Goal: Information Seeking & Learning: Learn about a topic

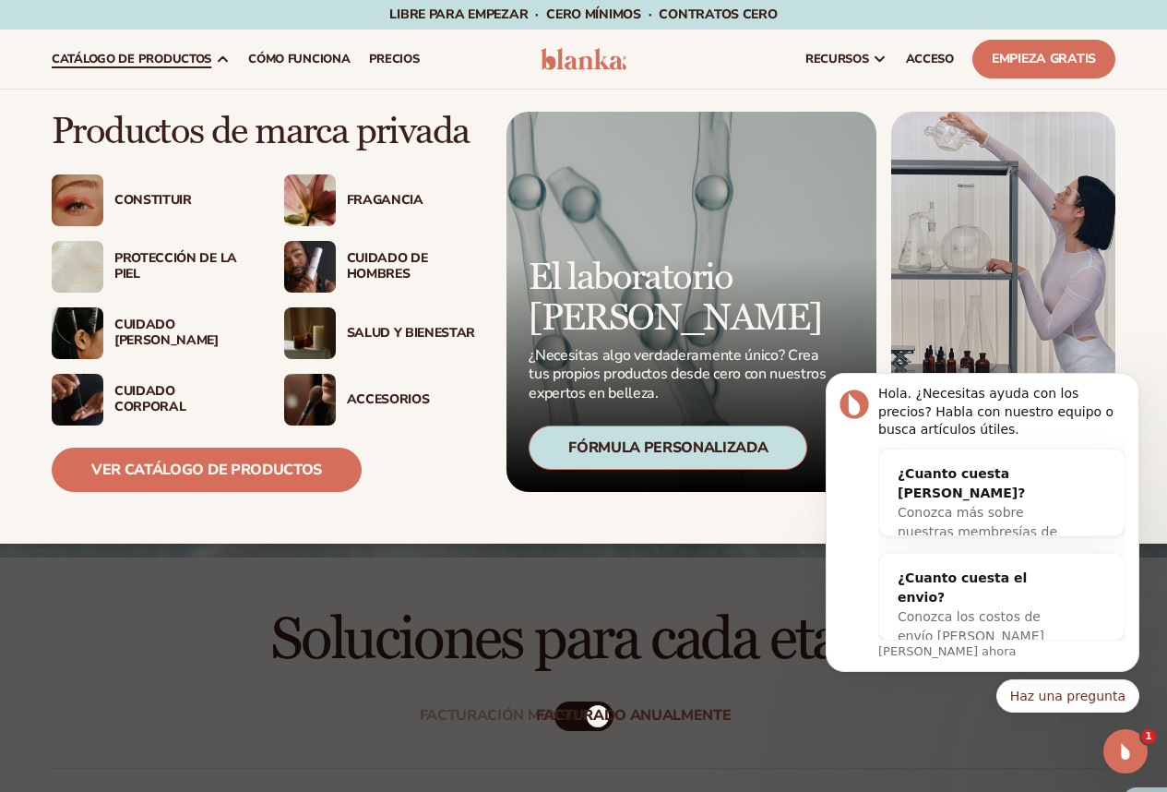
click at [88, 218] on img at bounding box center [78, 200] width 52 height 52
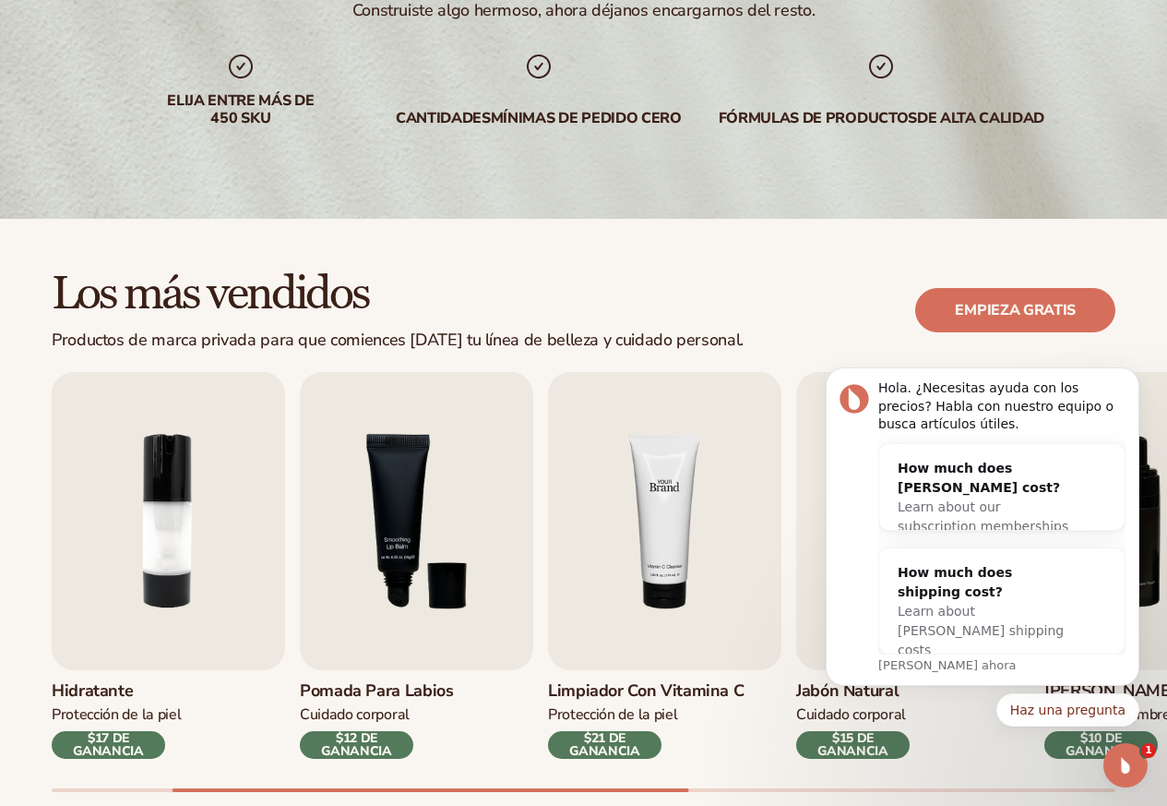
click at [659, 542] on img "4 / 9" at bounding box center [664, 521] width 233 height 298
click at [636, 475] on img "4 / 9" at bounding box center [664, 521] width 233 height 298
drag, startPoint x: 627, startPoint y: 277, endPoint x: 659, endPoint y: 278, distance: 32.3
click at [629, 276] on h2 "Los más vendidos" at bounding box center [398, 294] width 692 height 49
click at [1128, 373] on button "Descartar notificación" at bounding box center [1134, 373] width 24 height 24
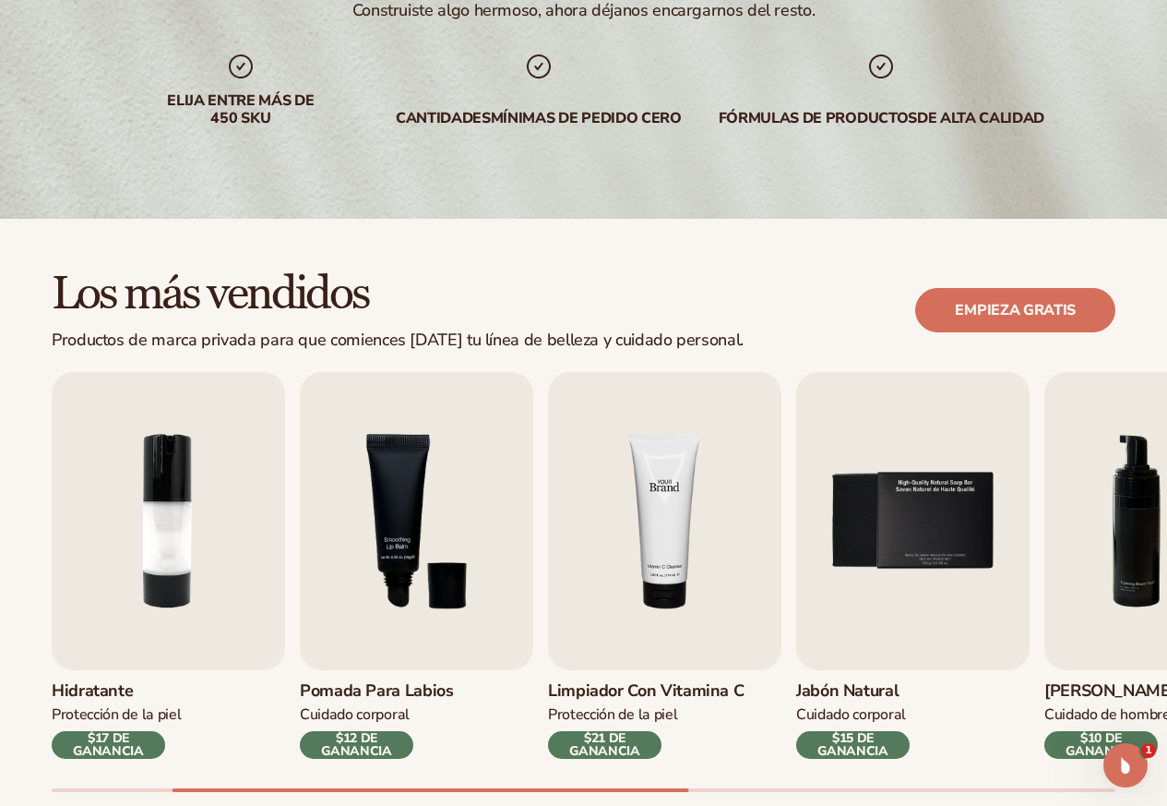
click at [677, 550] on img "4 / 9" at bounding box center [664, 521] width 233 height 298
click at [905, 538] on img "5 / 9" at bounding box center [912, 521] width 233 height 298
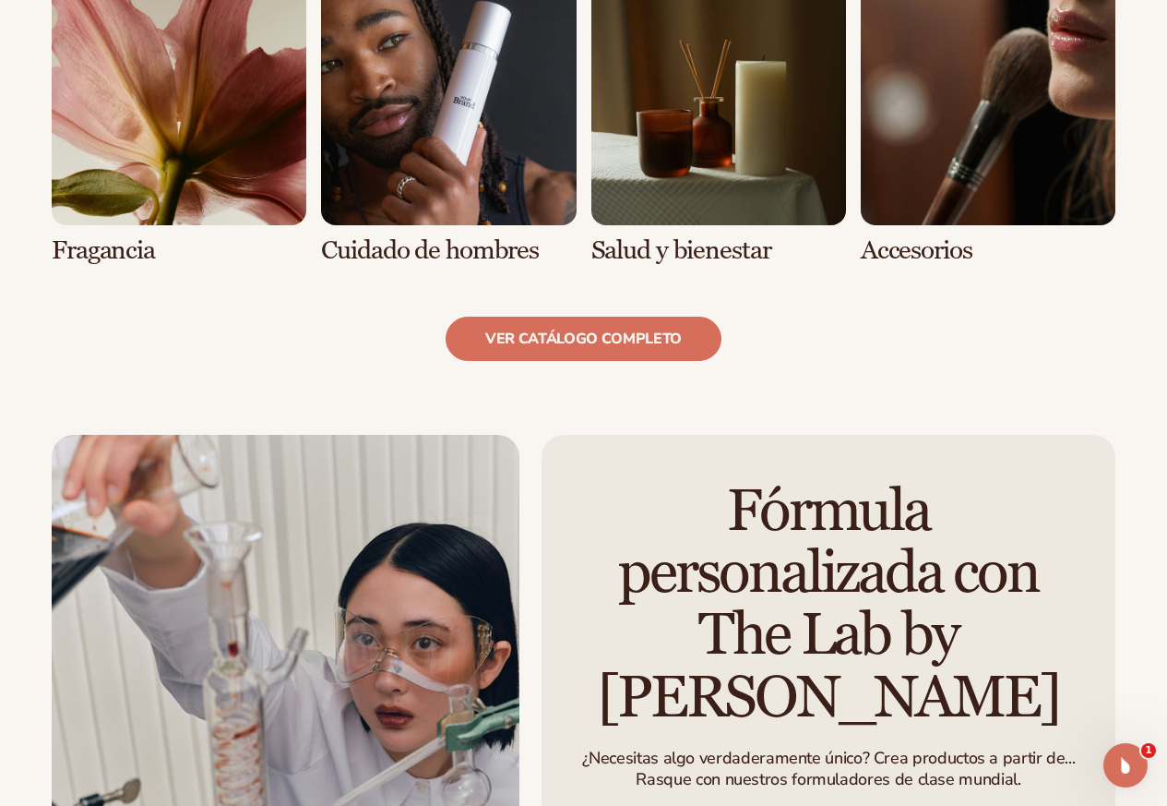
scroll to position [1846, 0]
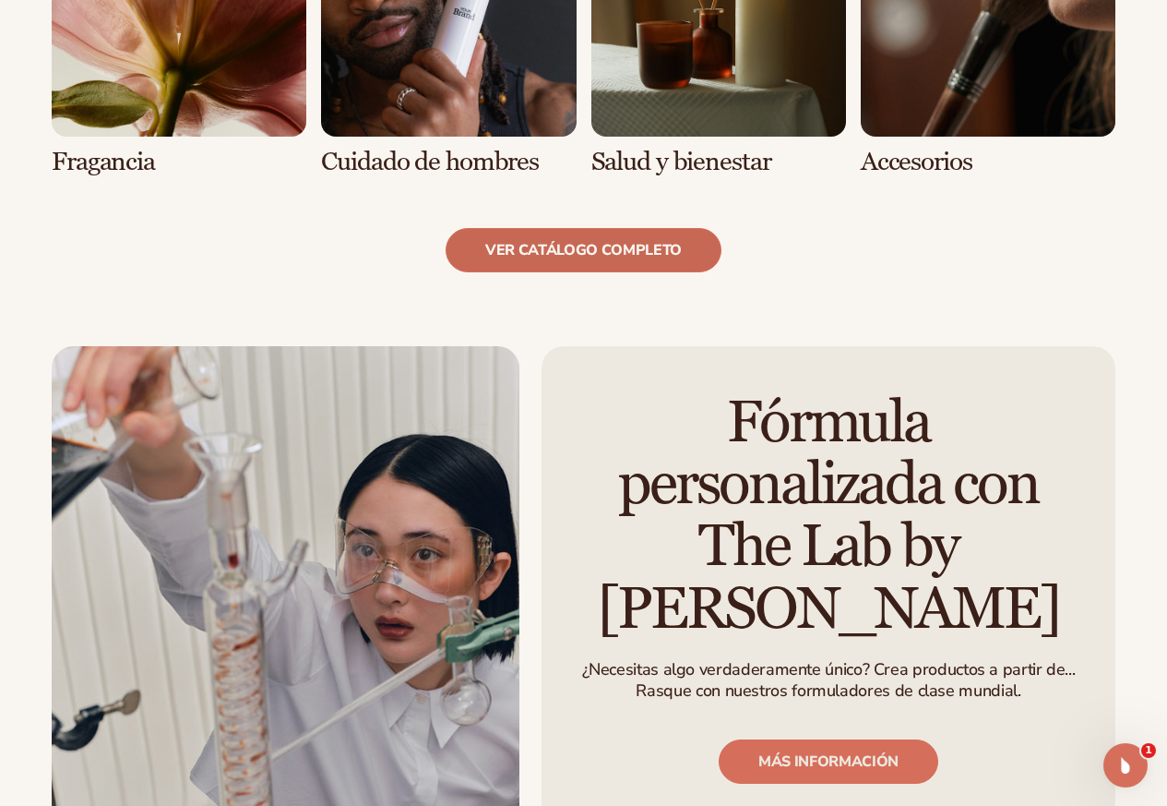
drag, startPoint x: 608, startPoint y: 212, endPoint x: 604, endPoint y: 221, distance: 9.5
click at [604, 240] on font "ver catálogo completo" at bounding box center [583, 250] width 197 height 20
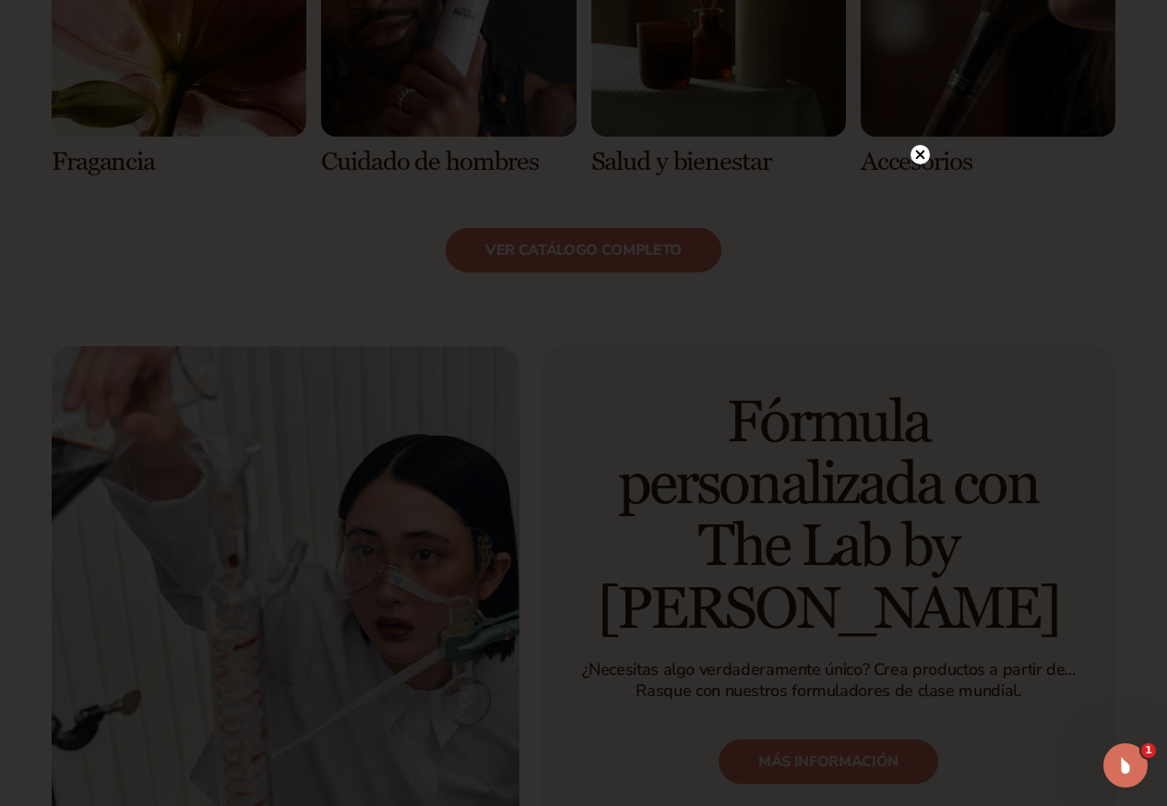
click at [915, 159] on div at bounding box center [583, 403] width 1167 height 806
drag, startPoint x: 920, startPoint y: 190, endPoint x: 915, endPoint y: 201, distance: 12.0
click at [920, 191] on circle at bounding box center [920, 192] width 19 height 19
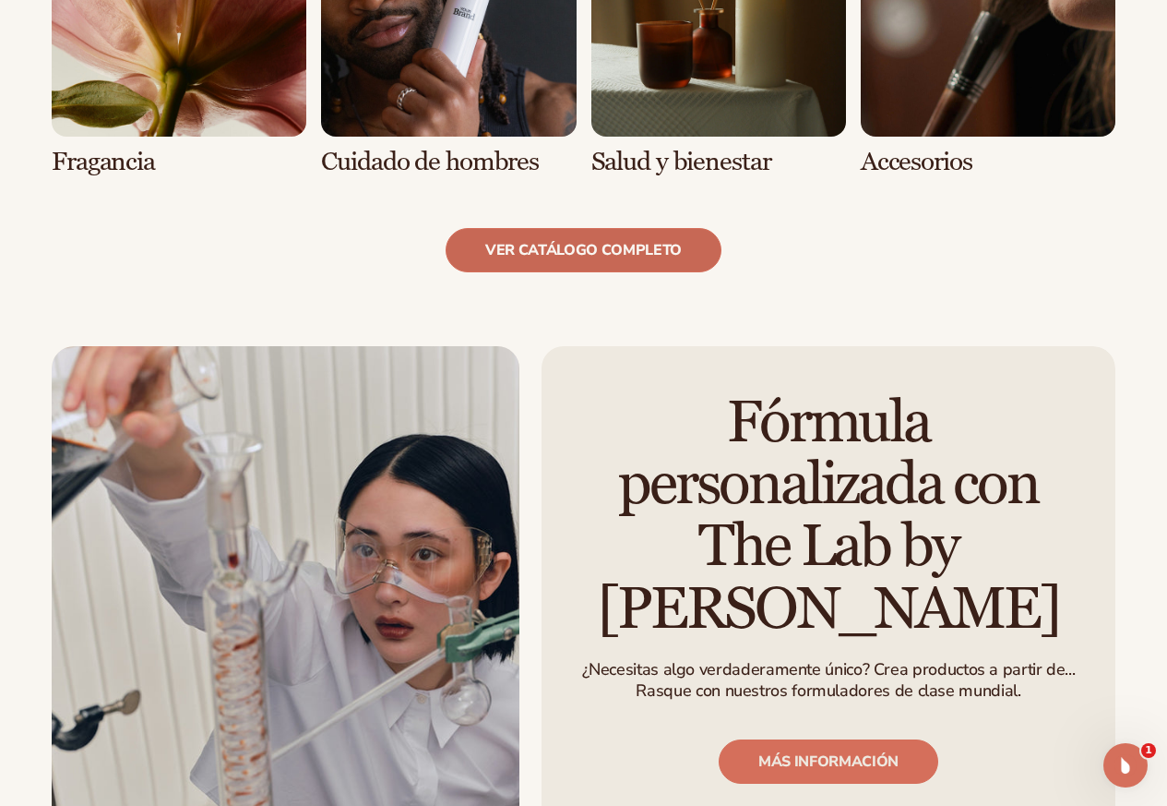
click at [549, 240] on font "ver catálogo completo" at bounding box center [583, 250] width 197 height 20
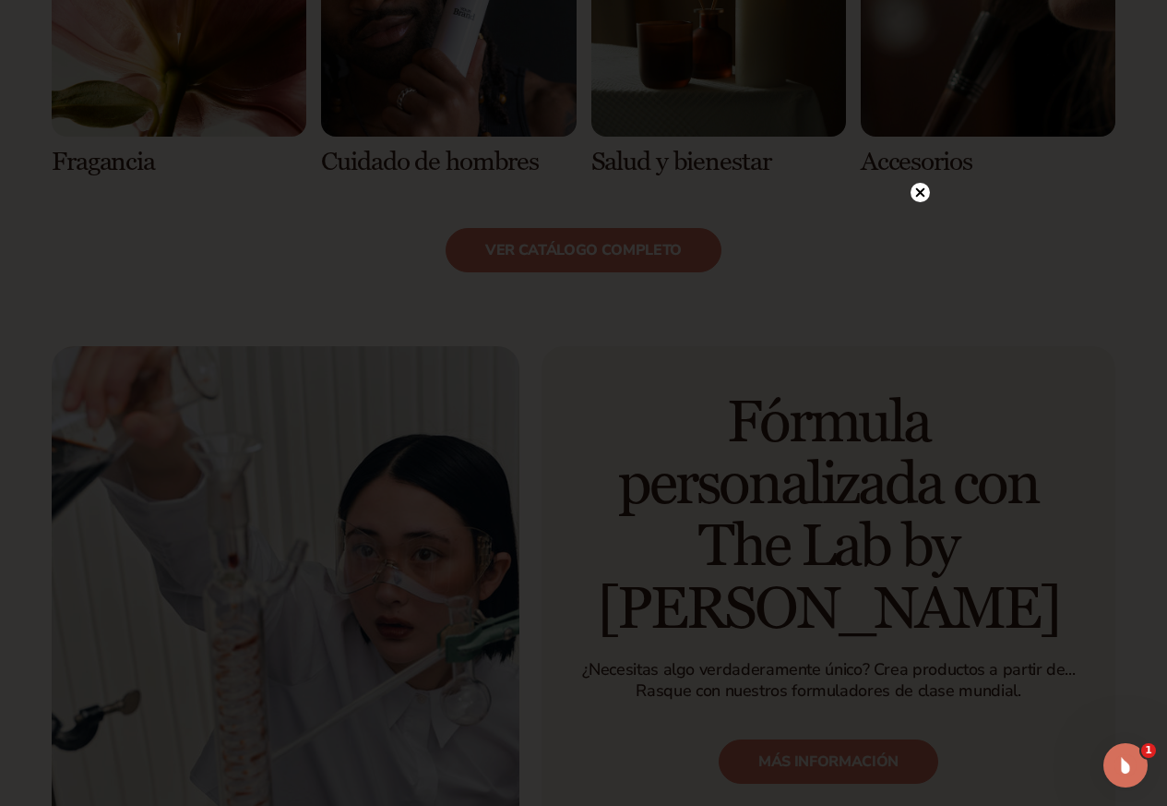
click at [928, 187] on icon at bounding box center [920, 192] width 19 height 19
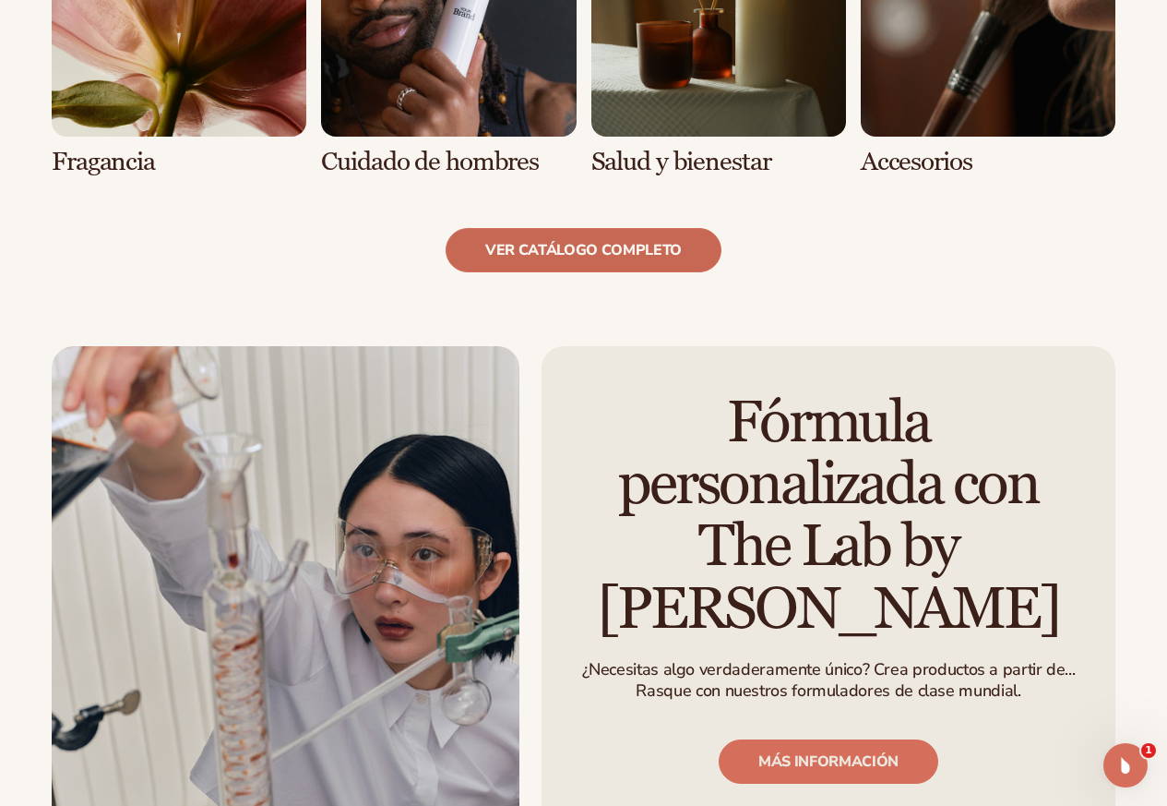
click at [599, 233] on link "ver catálogo completo" at bounding box center [584, 250] width 276 height 44
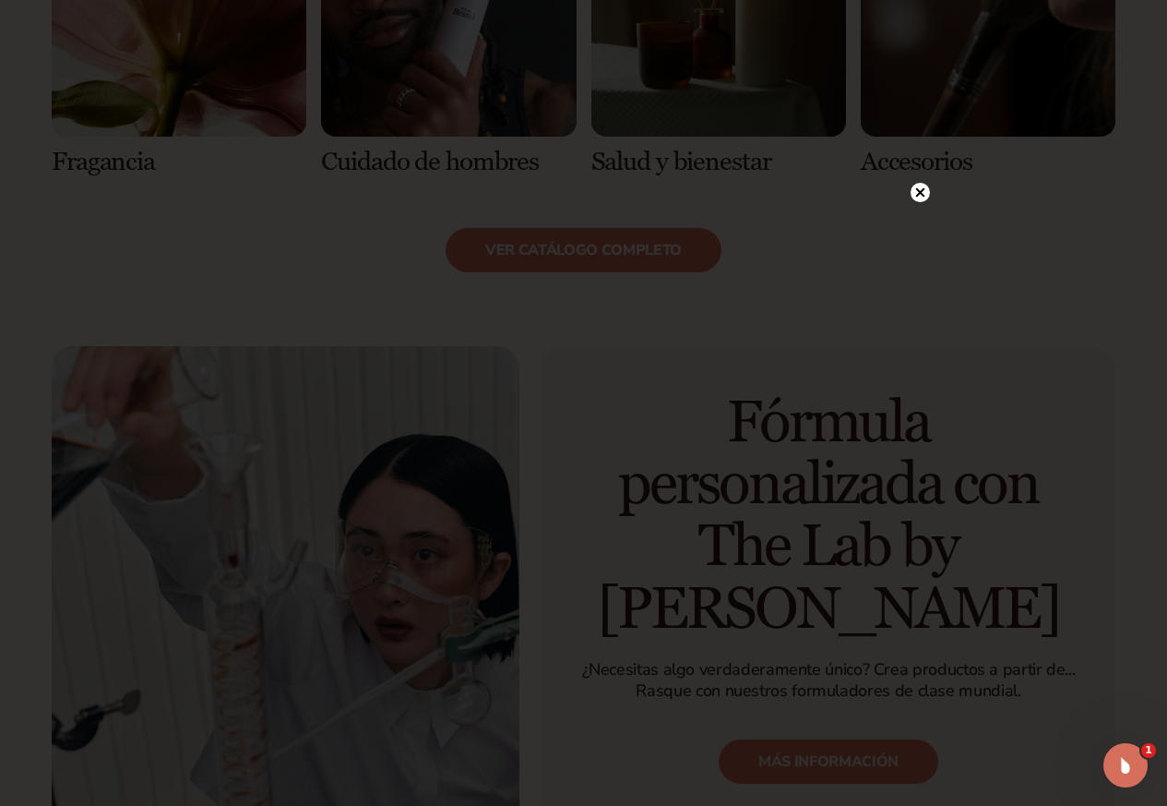
click at [925, 193] on circle at bounding box center [920, 192] width 19 height 19
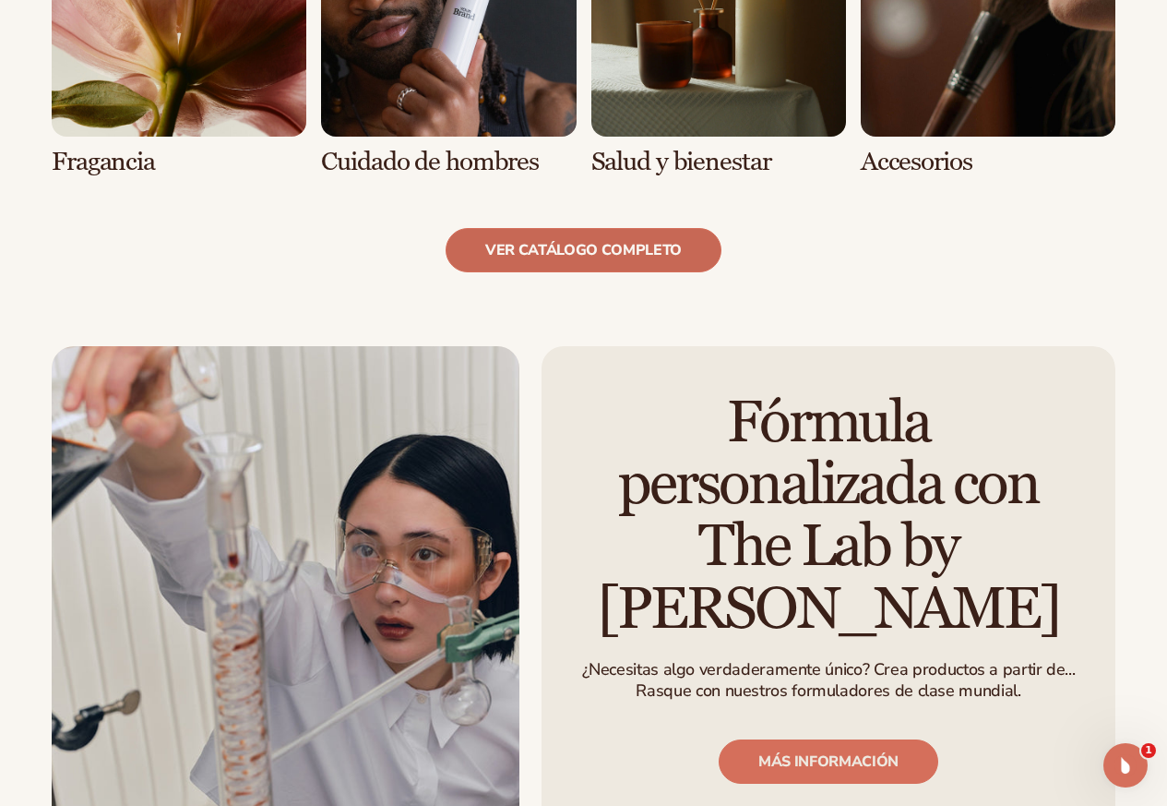
click at [554, 238] on link "ver catálogo completo" at bounding box center [584, 250] width 276 height 44
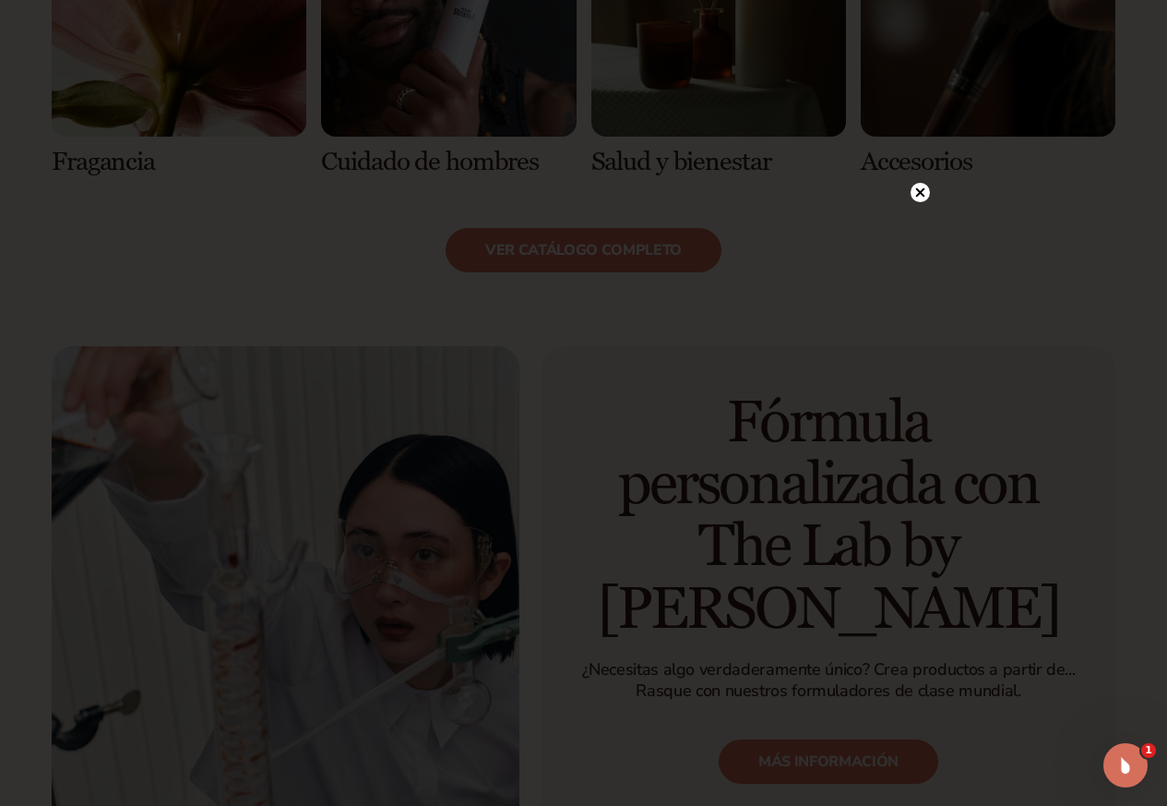
click at [920, 193] on icon at bounding box center [919, 192] width 9 height 9
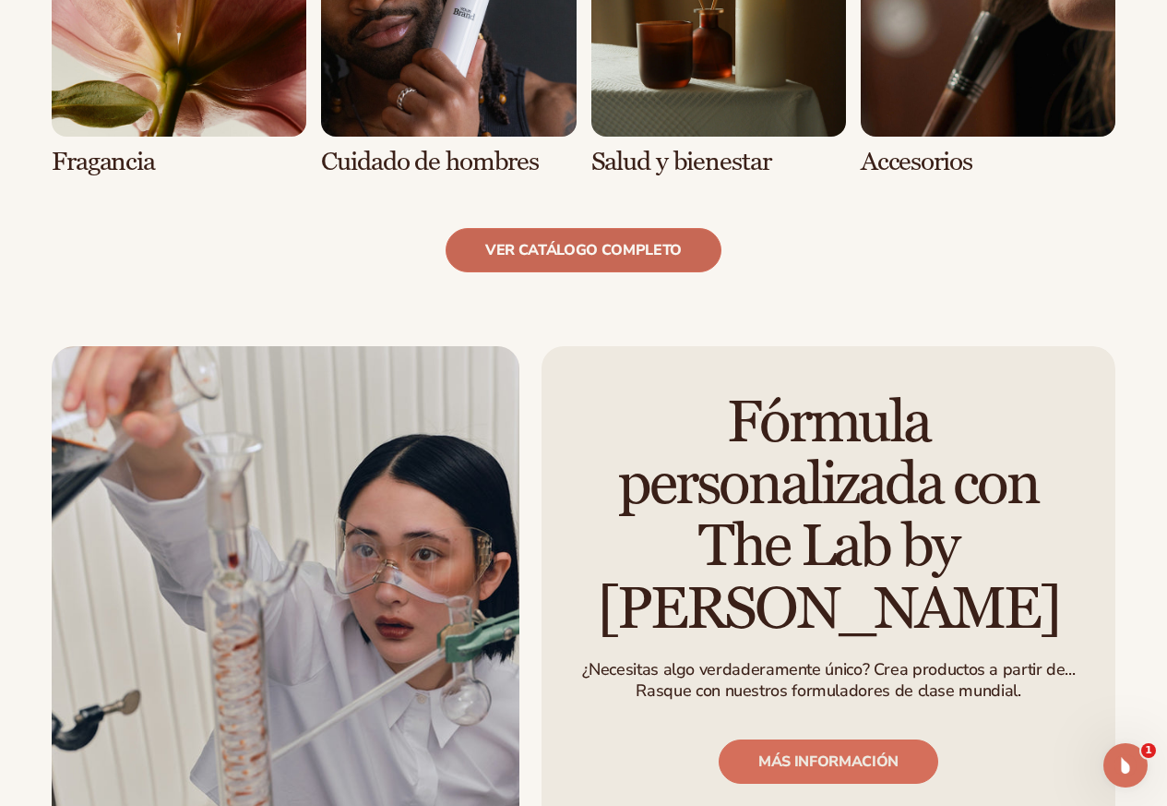
click at [587, 228] on link "ver catálogo completo" at bounding box center [584, 250] width 276 height 44
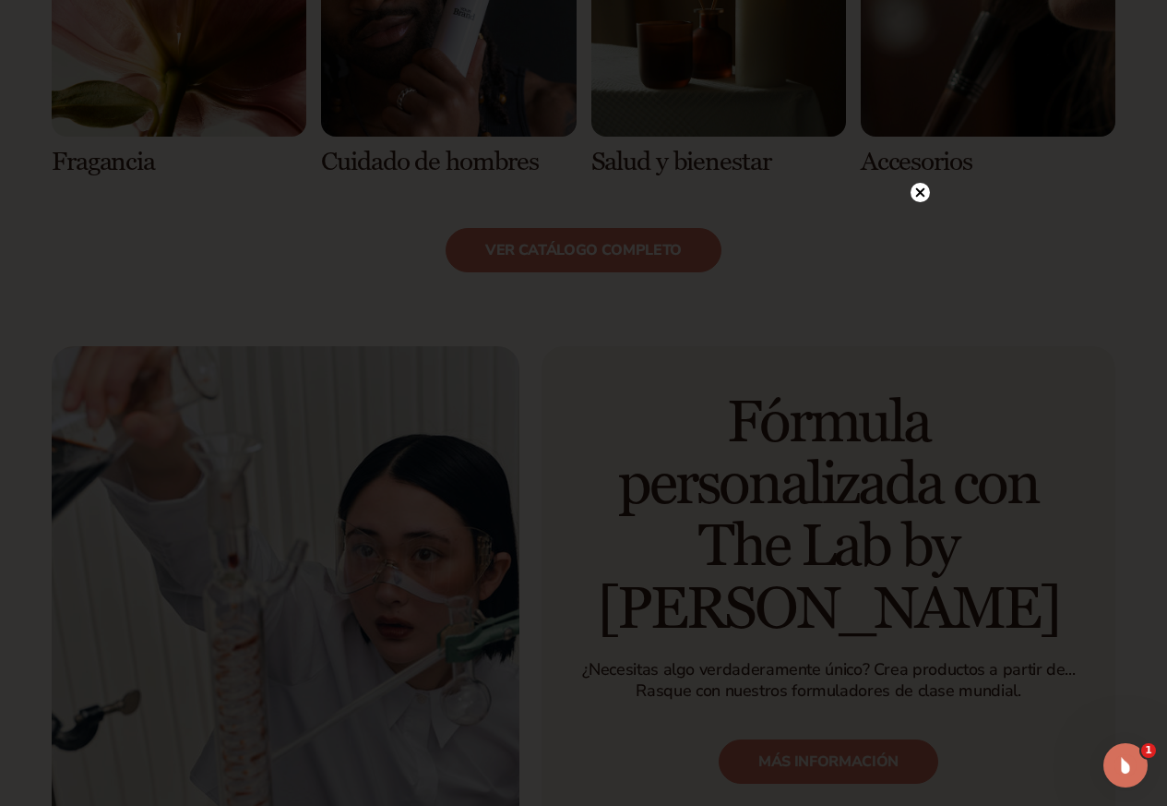
drag, startPoint x: 917, startPoint y: 185, endPoint x: 857, endPoint y: 200, distance: 62.0
click at [913, 185] on icon at bounding box center [920, 192] width 19 height 19
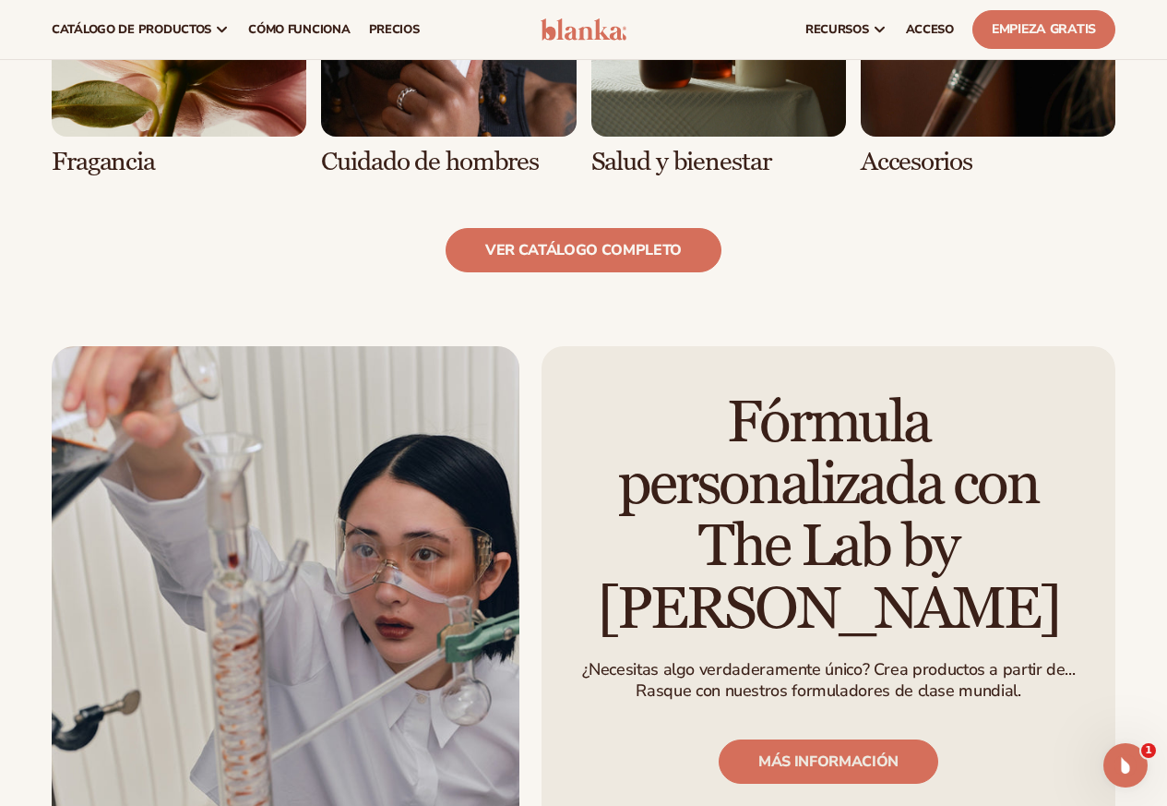
scroll to position [1569, 0]
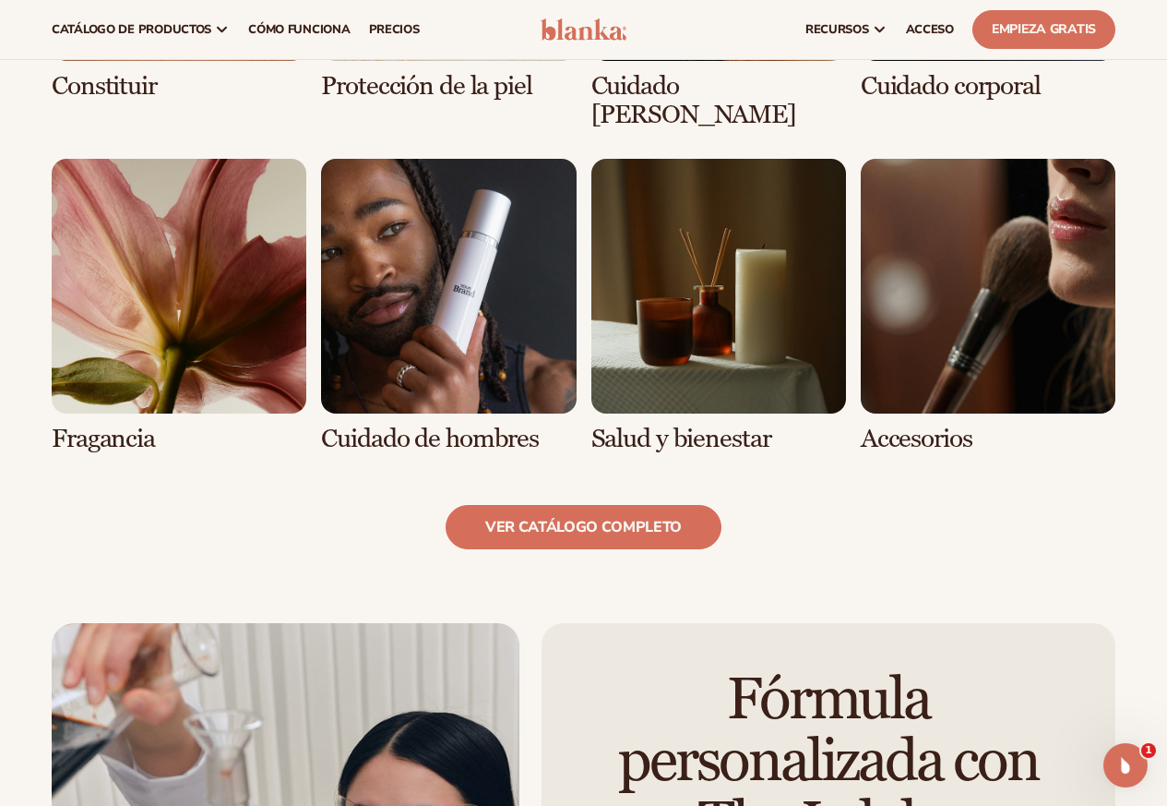
click at [957, 286] on link "8 / 8" at bounding box center [988, 306] width 255 height 294
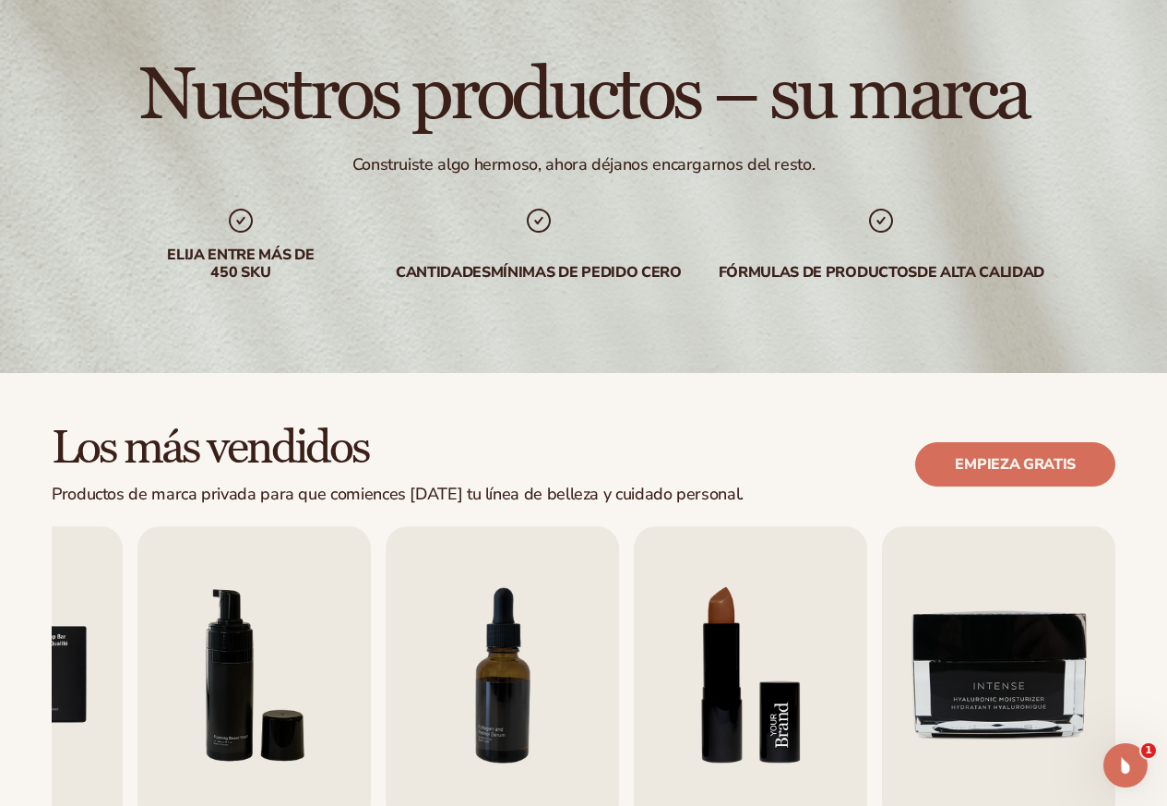
scroll to position [185, 0]
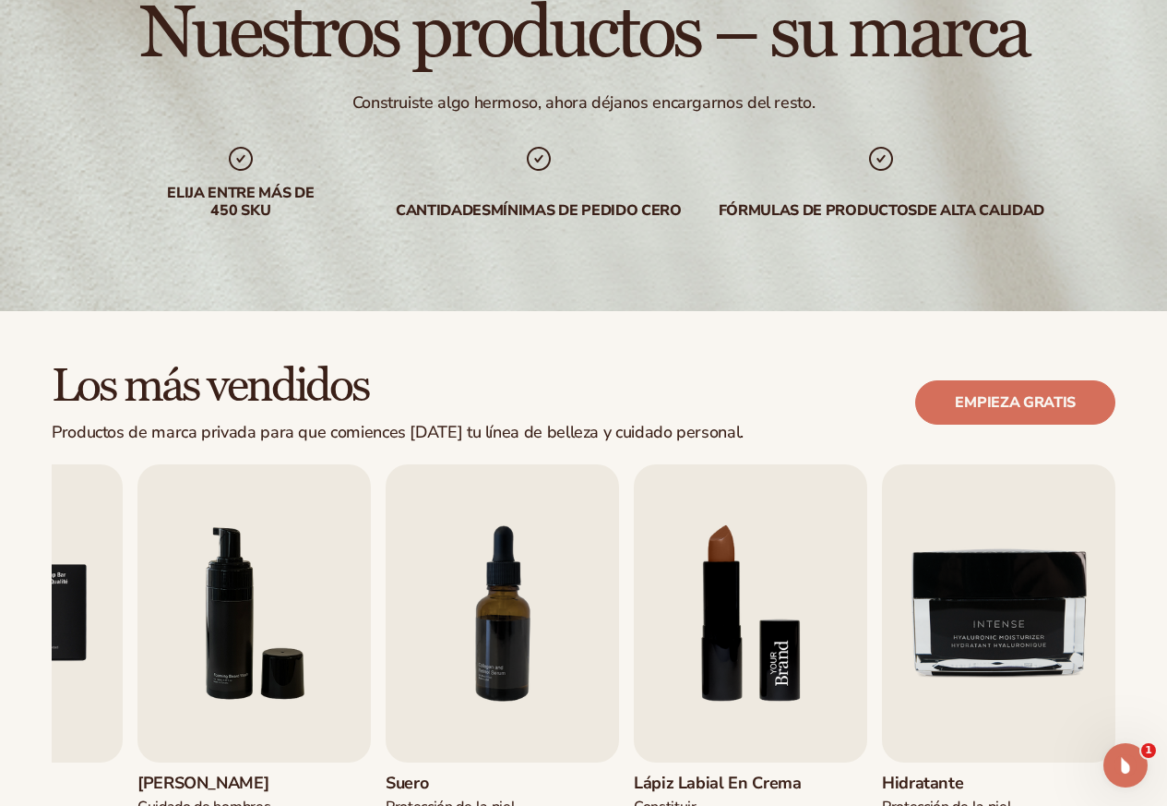
click at [684, 570] on img "8 / 9" at bounding box center [750, 613] width 233 height 298
click at [749, 576] on img "8 / 9" at bounding box center [750, 613] width 233 height 298
click at [720, 581] on img "8 / 9" at bounding box center [750, 613] width 233 height 298
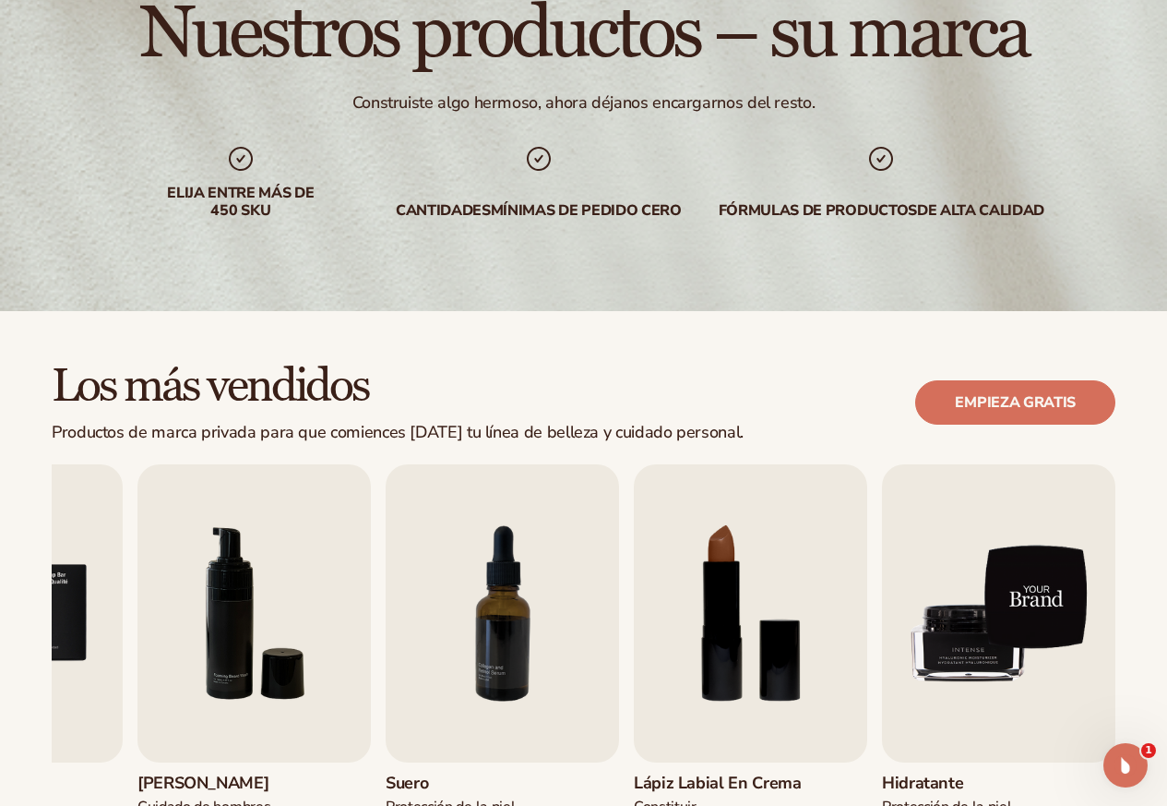
click at [1025, 608] on img "9 / 9" at bounding box center [998, 613] width 233 height 298
click at [1018, 608] on img "9 / 9" at bounding box center [998, 613] width 233 height 298
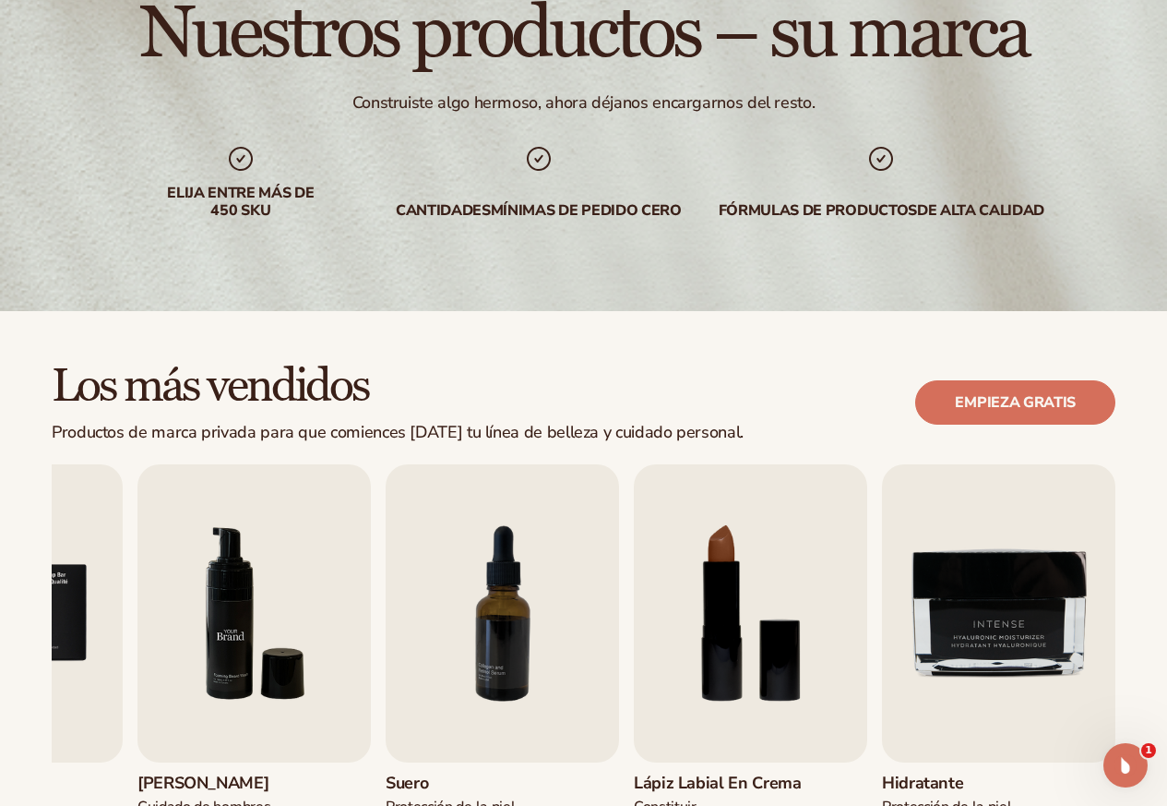
click at [211, 550] on img "6 / 9" at bounding box center [254, 613] width 233 height 298
click at [222, 568] on img "6 / 9" at bounding box center [254, 613] width 233 height 298
click at [240, 582] on img "6 / 9" at bounding box center [254, 613] width 233 height 298
click at [241, 580] on img "6 / 9" at bounding box center [254, 613] width 233 height 298
click at [239, 584] on img "6 / 9" at bounding box center [254, 613] width 233 height 298
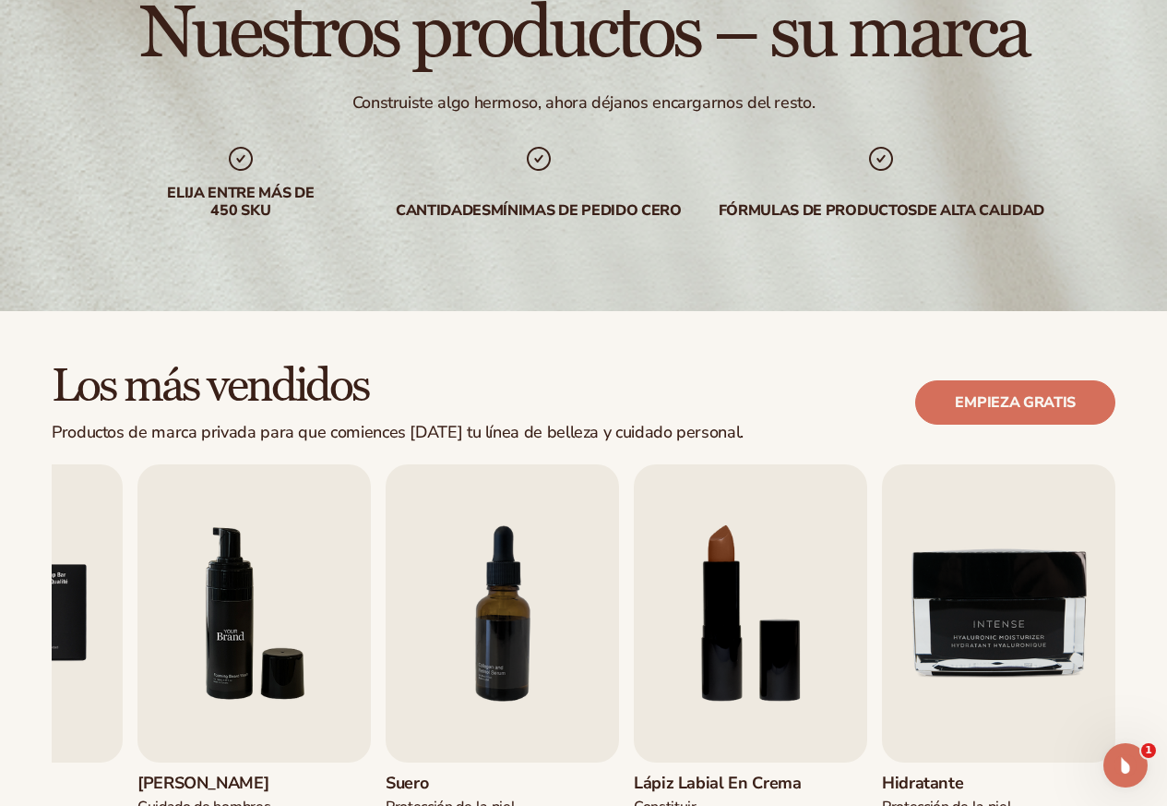
click at [238, 588] on img "6 / 9" at bounding box center [254, 613] width 233 height 298
click at [240, 581] on img "6 / 9" at bounding box center [254, 613] width 233 height 298
click at [249, 575] on img "6 / 9" at bounding box center [254, 613] width 233 height 298
click at [263, 556] on img "6 / 9" at bounding box center [254, 613] width 233 height 298
click at [251, 556] on img "6 / 9" at bounding box center [254, 613] width 233 height 298
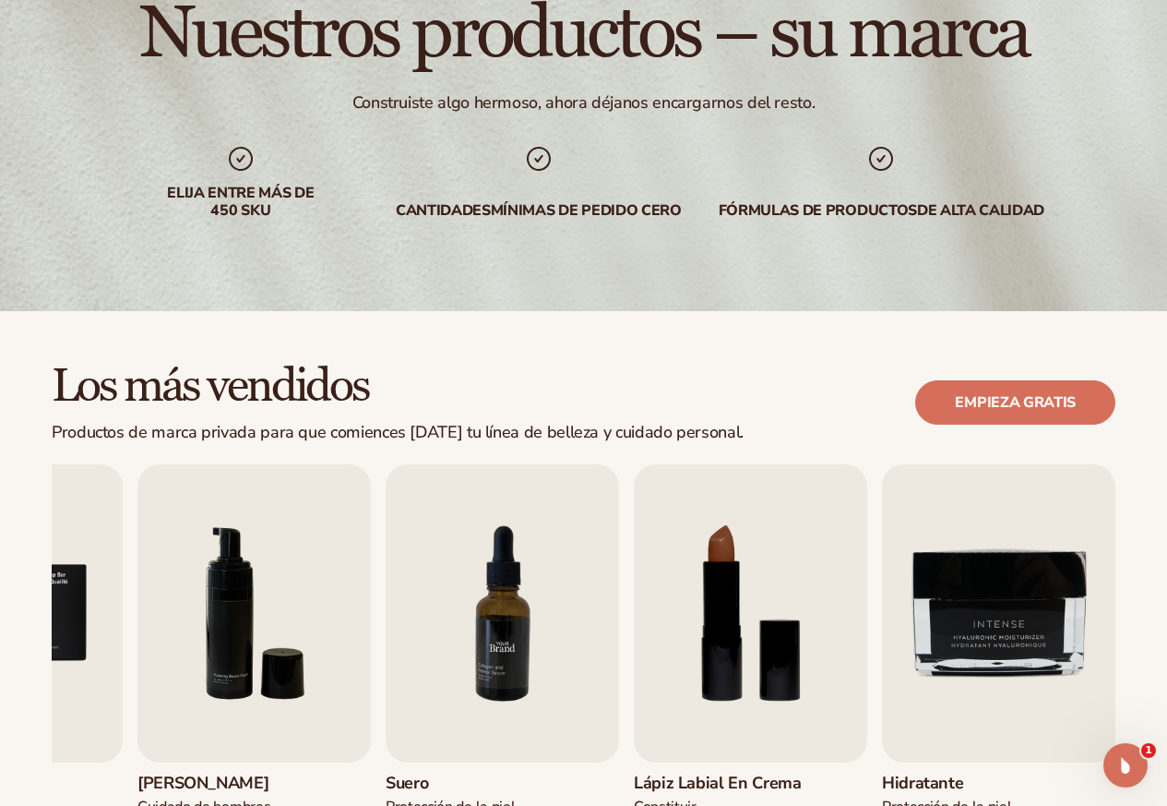
click at [413, 606] on img "7 / 9" at bounding box center [502, 613] width 233 height 298
click at [271, 567] on img "6 / 9" at bounding box center [254, 613] width 233 height 298
click at [272, 568] on img "6 / 9" at bounding box center [254, 613] width 233 height 298
click at [271, 585] on img "6 / 9" at bounding box center [254, 613] width 233 height 298
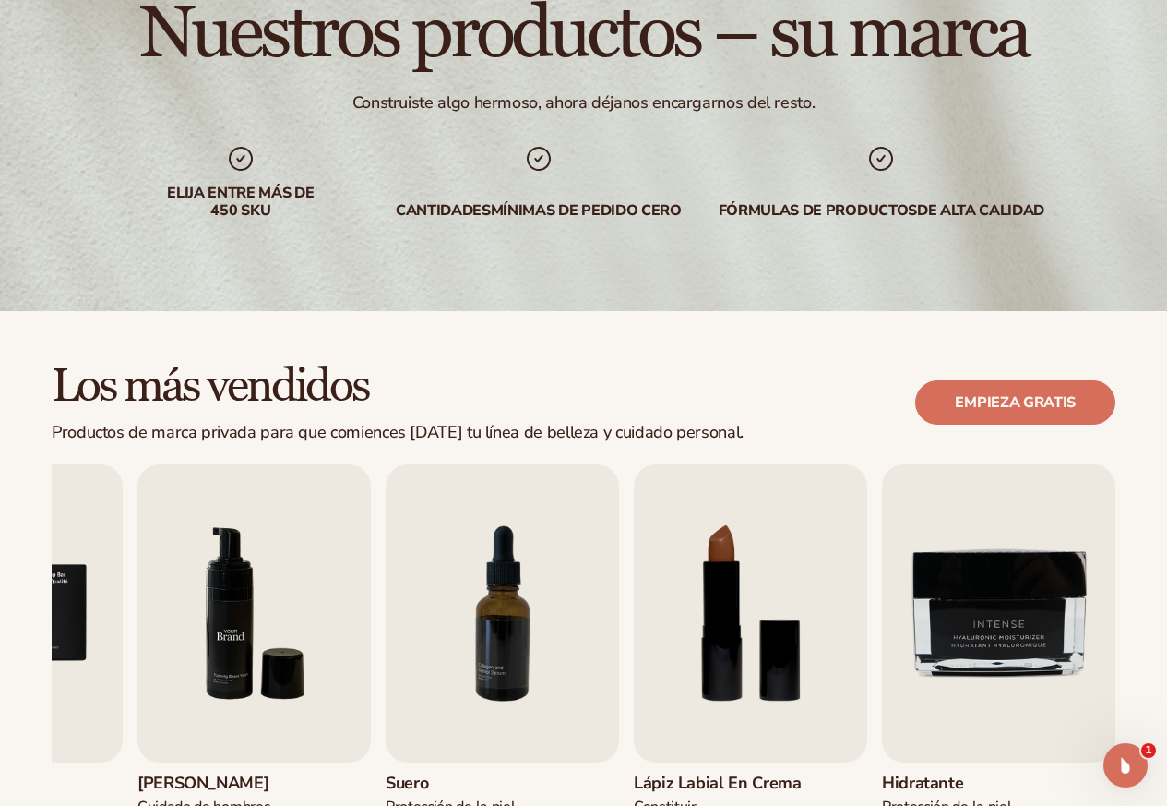
click at [253, 592] on img "6 / 9" at bounding box center [254, 613] width 233 height 298
click at [244, 600] on img "6 / 9" at bounding box center [254, 613] width 233 height 298
click at [247, 601] on img "6 / 9" at bounding box center [254, 613] width 233 height 298
click at [234, 566] on img "6 / 9" at bounding box center [254, 613] width 233 height 298
click at [234, 565] on img "6 / 9" at bounding box center [254, 613] width 233 height 298
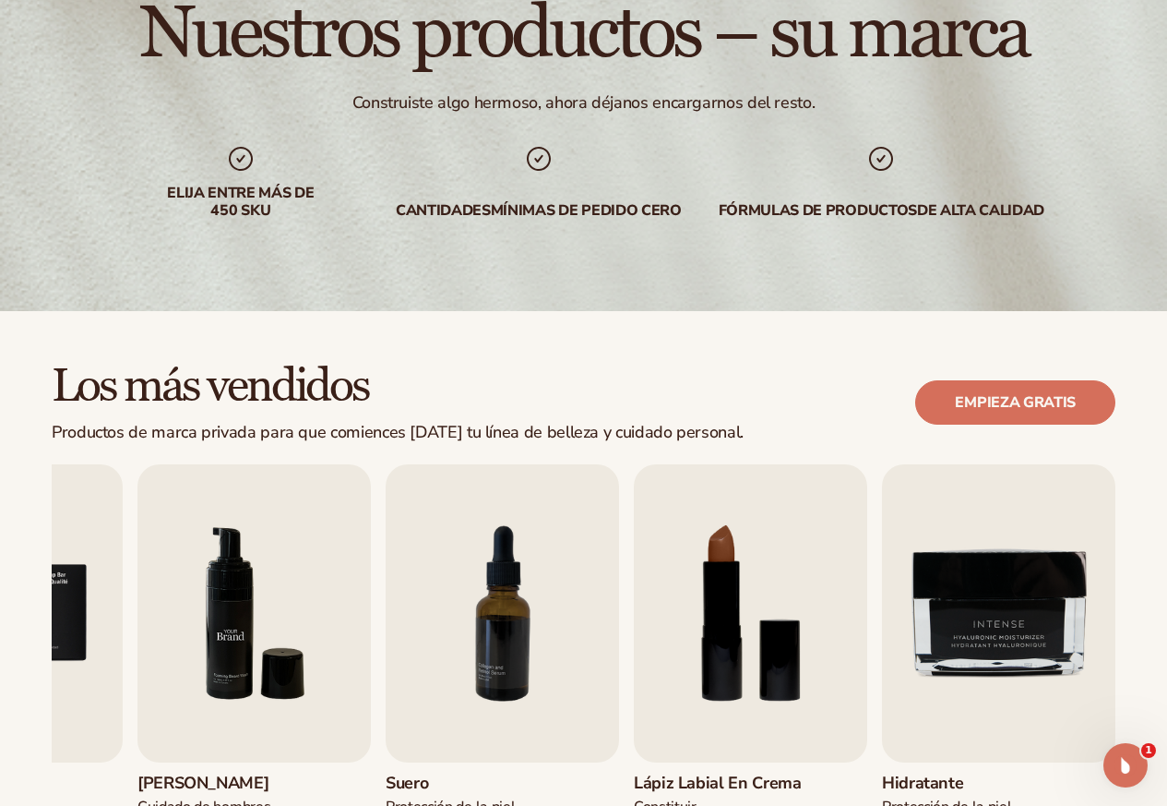
click at [234, 565] on img "6 / 9" at bounding box center [254, 613] width 233 height 298
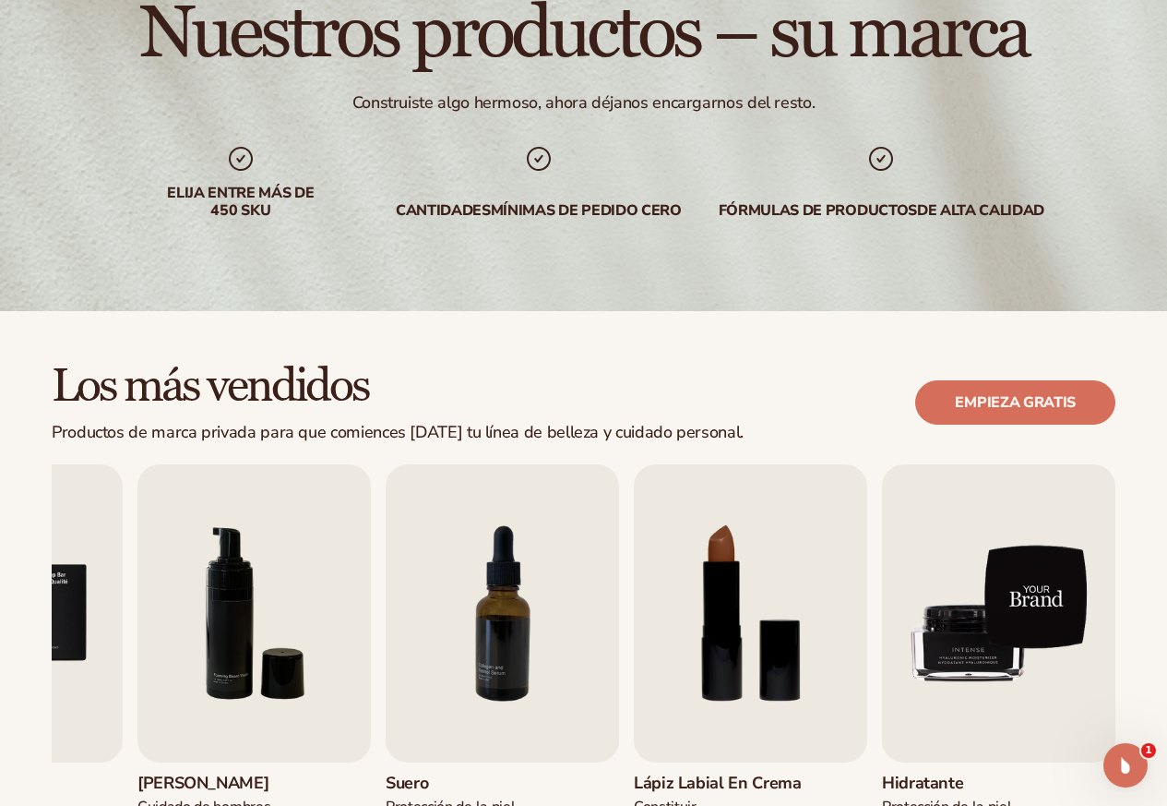
click at [1059, 602] on img "9 / 9" at bounding box center [998, 613] width 233 height 298
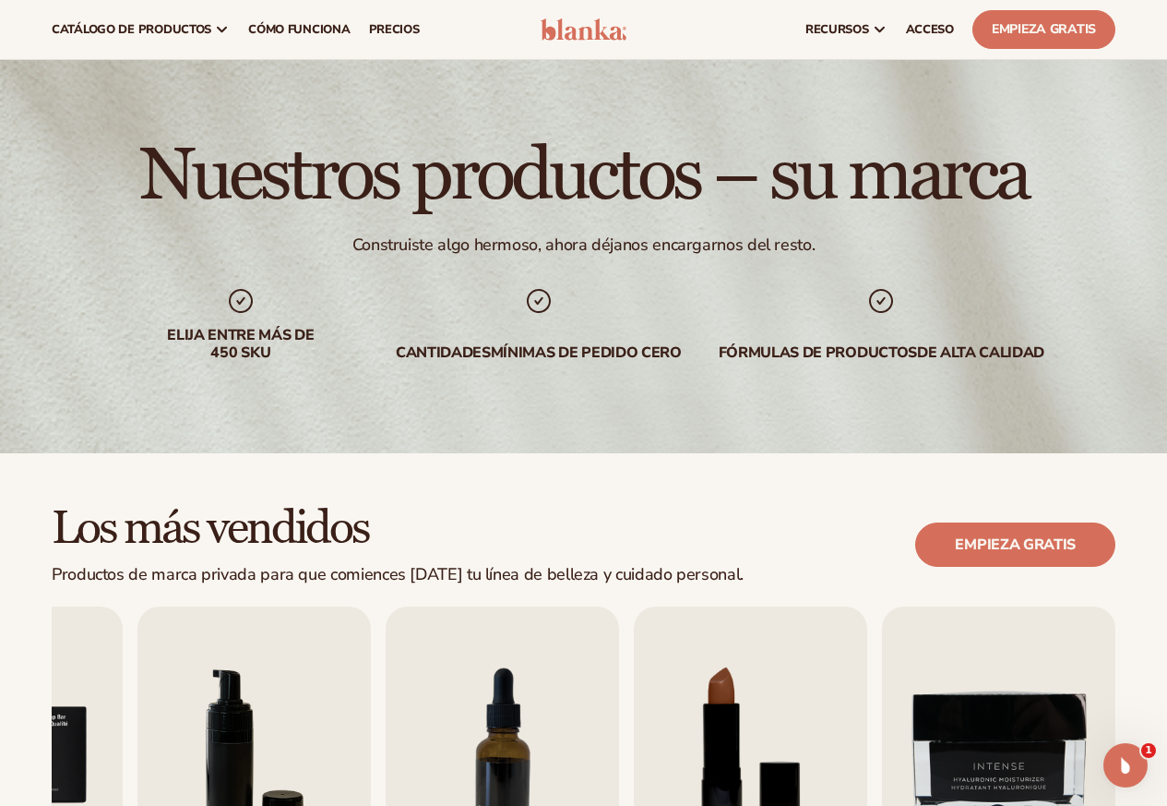
scroll to position [0, 0]
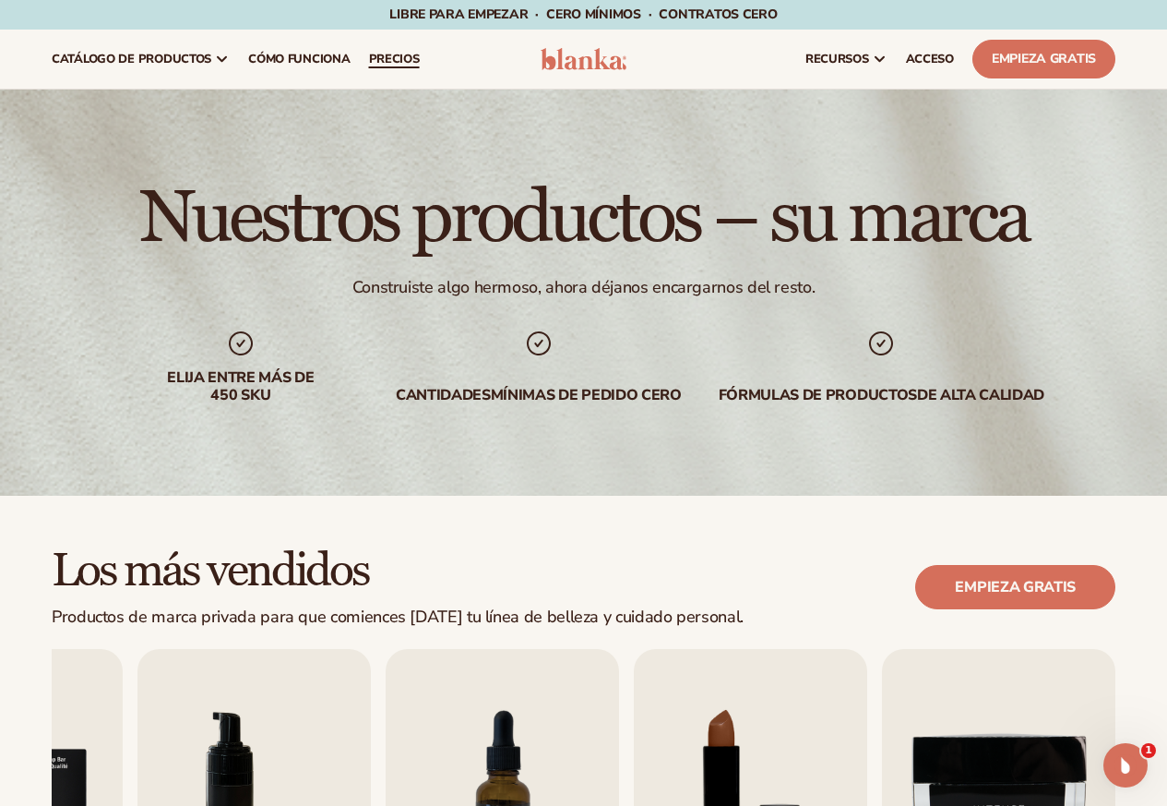
click at [392, 54] on font "precios" at bounding box center [394, 59] width 51 height 17
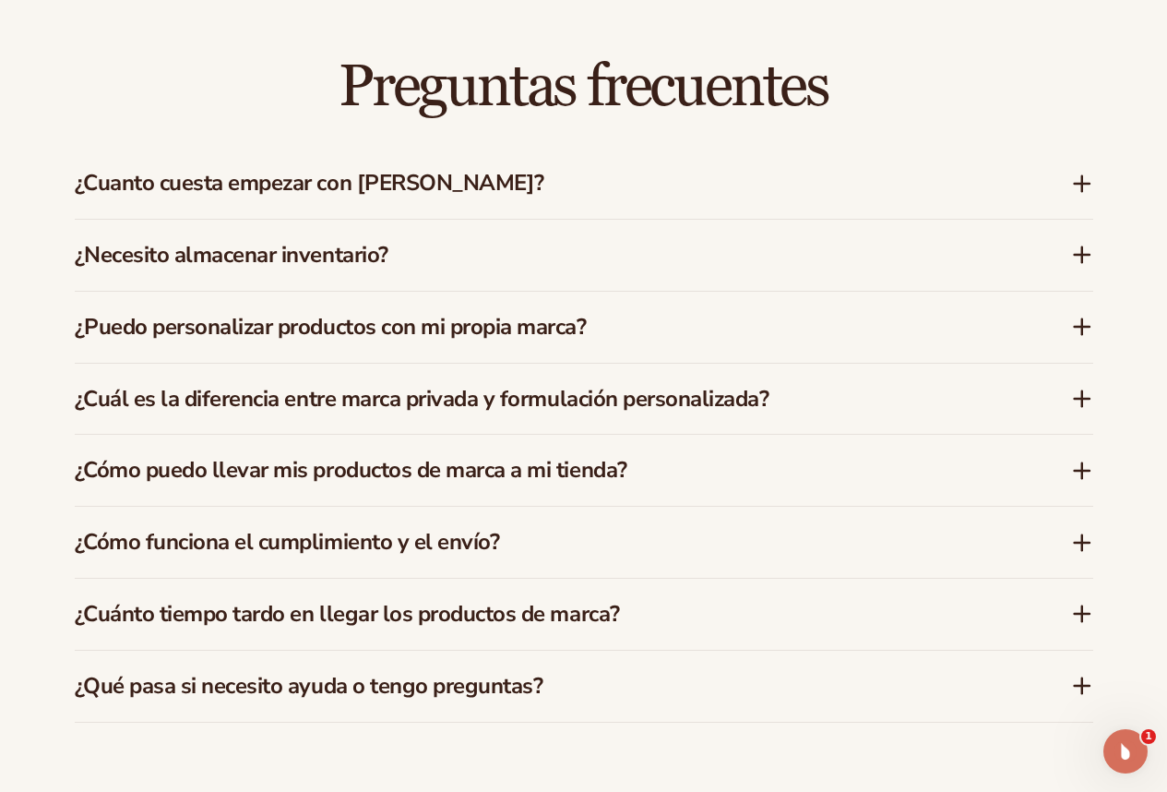
click at [214, 148] on div "¿Cuanto cuesta empezar con Blanka?" at bounding box center [584, 183] width 1019 height 71
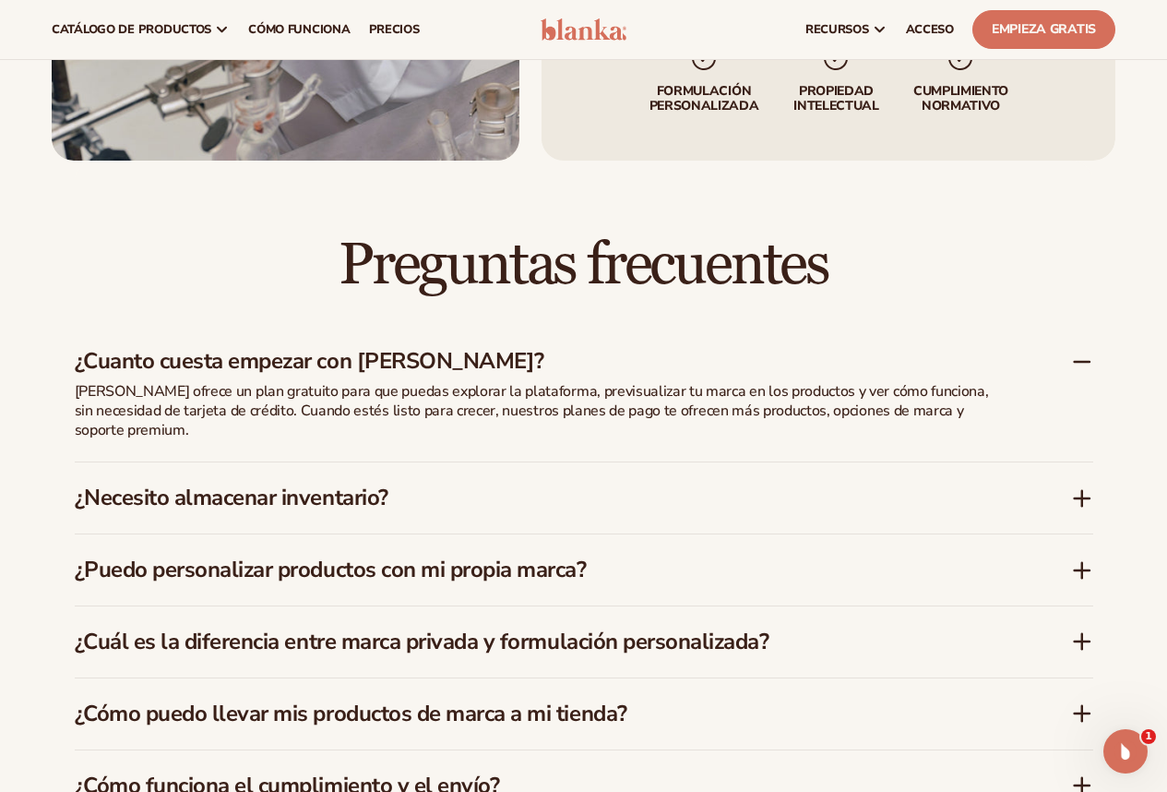
scroll to position [2433, 0]
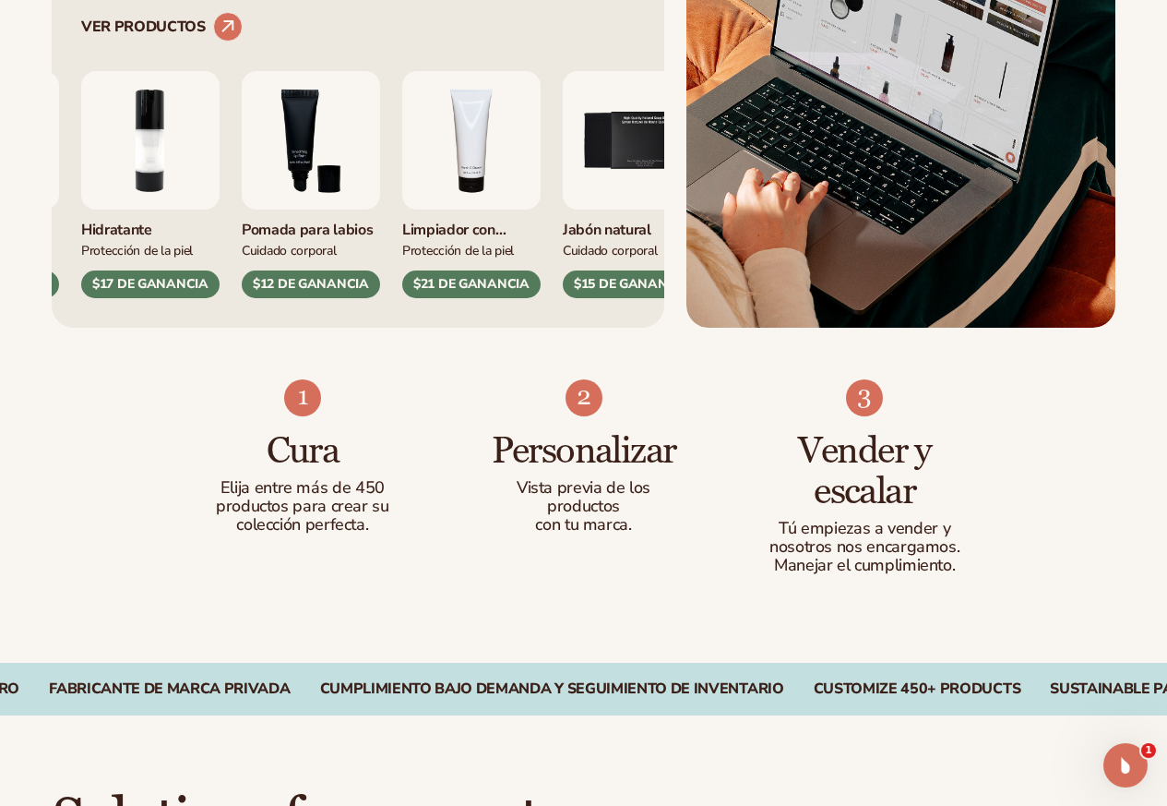
scroll to position [834, 0]
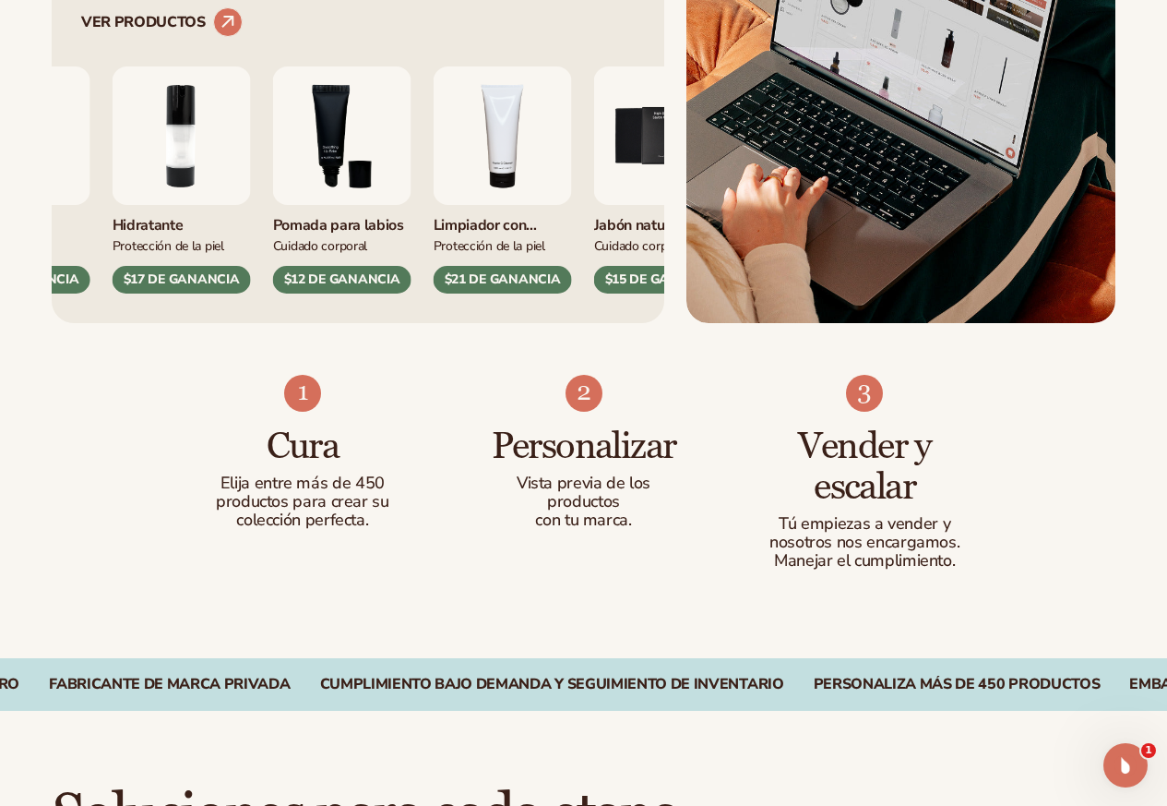
click at [275, 205] on img "3 / 9" at bounding box center [342, 135] width 138 height 138
click at [224, 43] on circle at bounding box center [228, 23] width 41 height 41
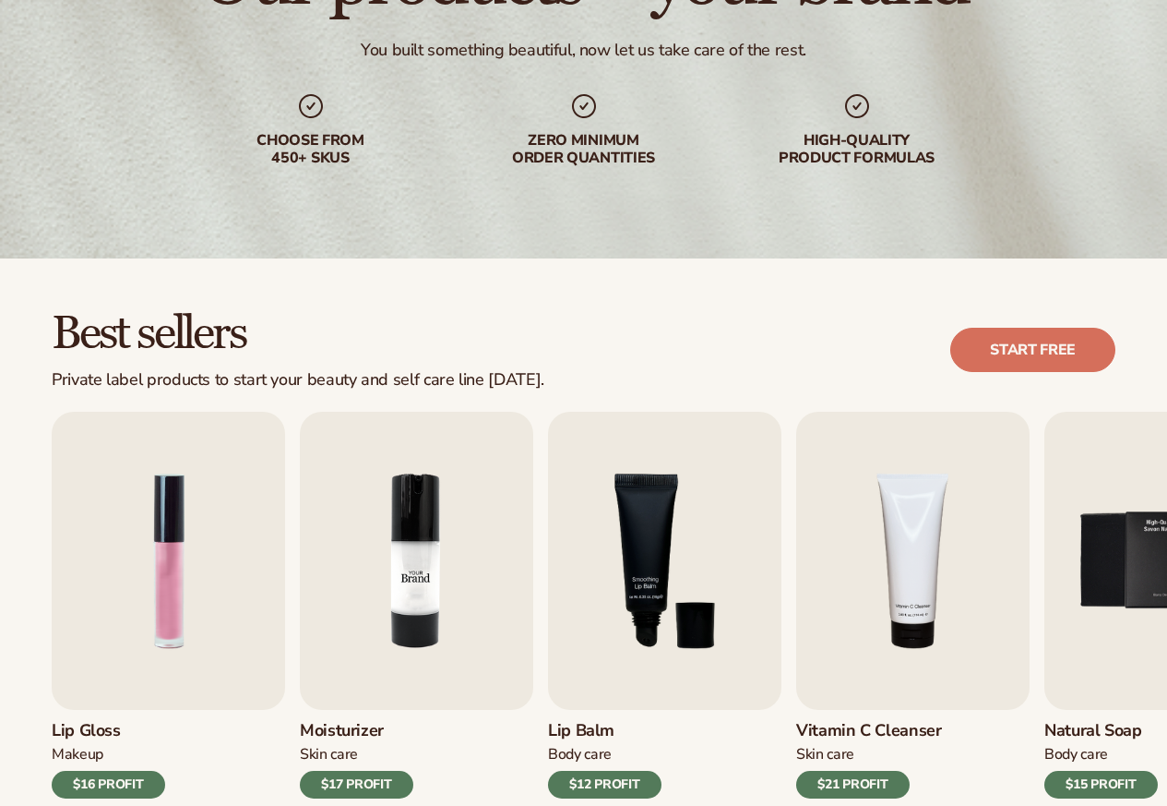
scroll to position [369, 0]
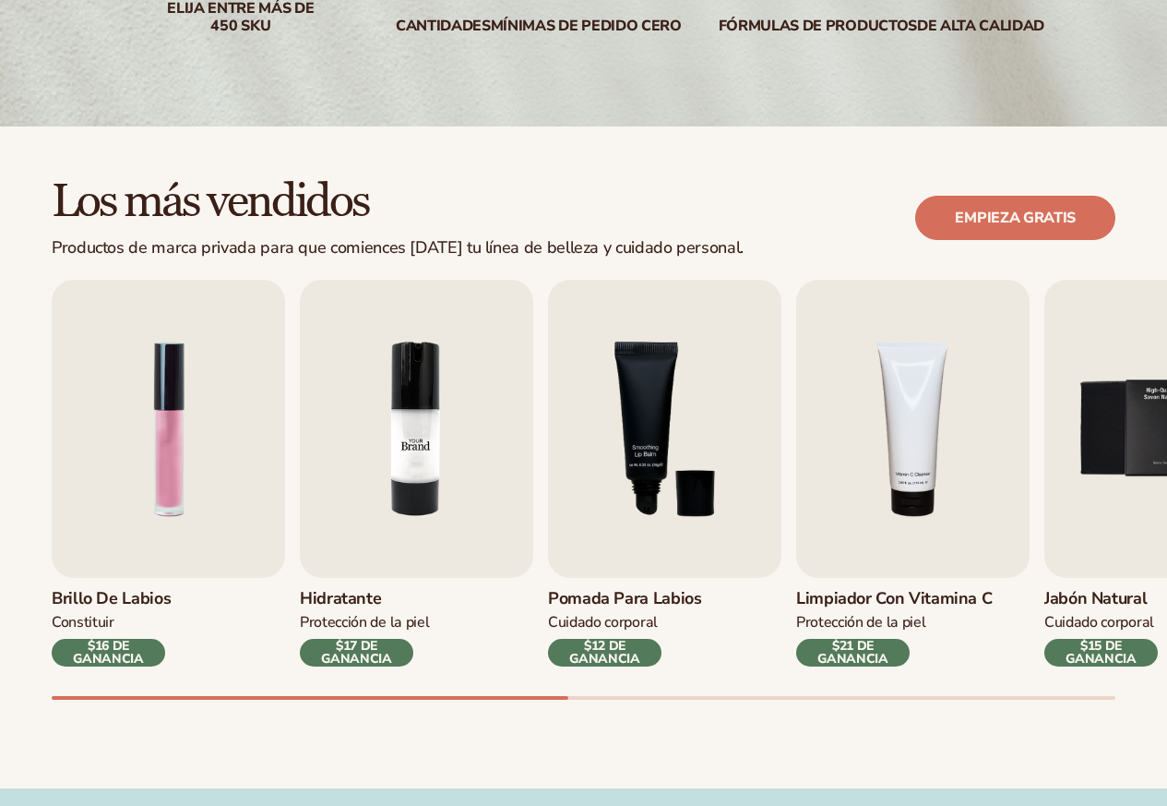
click at [417, 459] on img "2 / 9" at bounding box center [416, 429] width 233 height 298
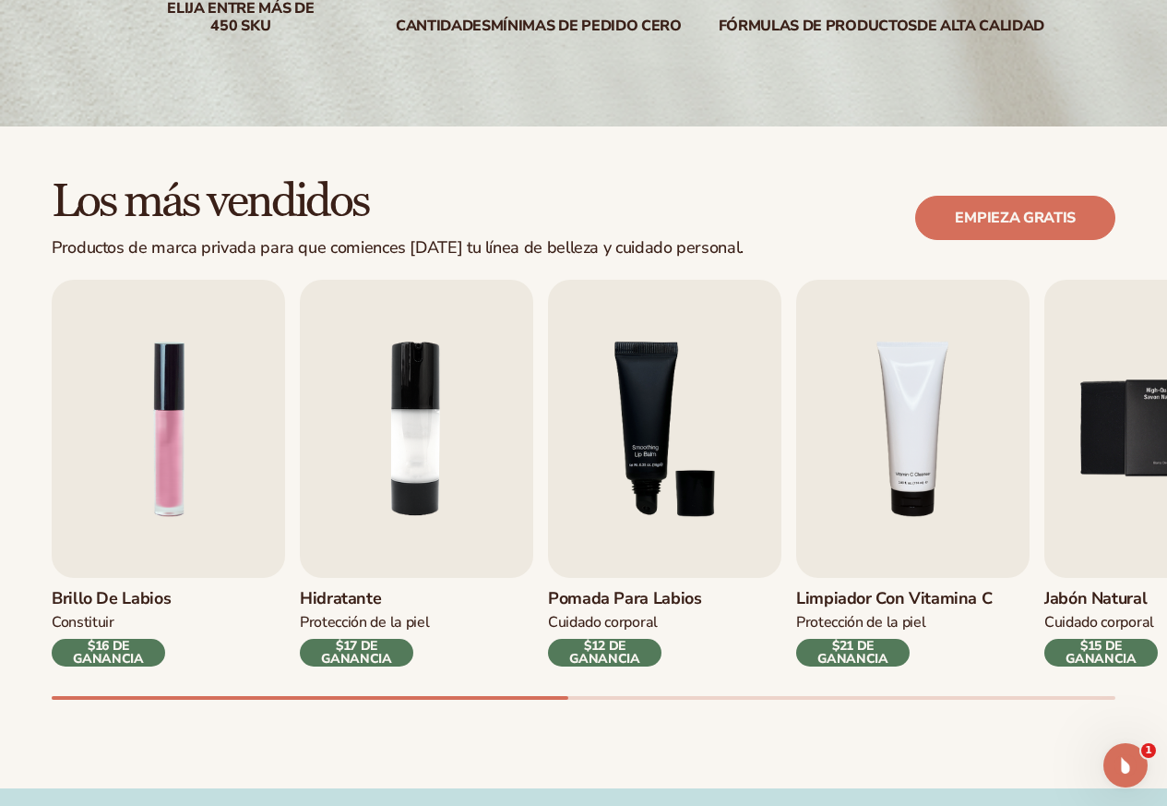
click at [376, 592] on font "Hidratante" at bounding box center [340, 598] width 81 height 22
click at [368, 658] on font "$17 DE GANANCIA" at bounding box center [356, 652] width 71 height 30
click at [368, 664] on font "$17 DE GANANCIA" at bounding box center [356, 652] width 71 height 30
click at [348, 651] on font "$17 DE GANANCIA" at bounding box center [356, 652] width 71 height 30
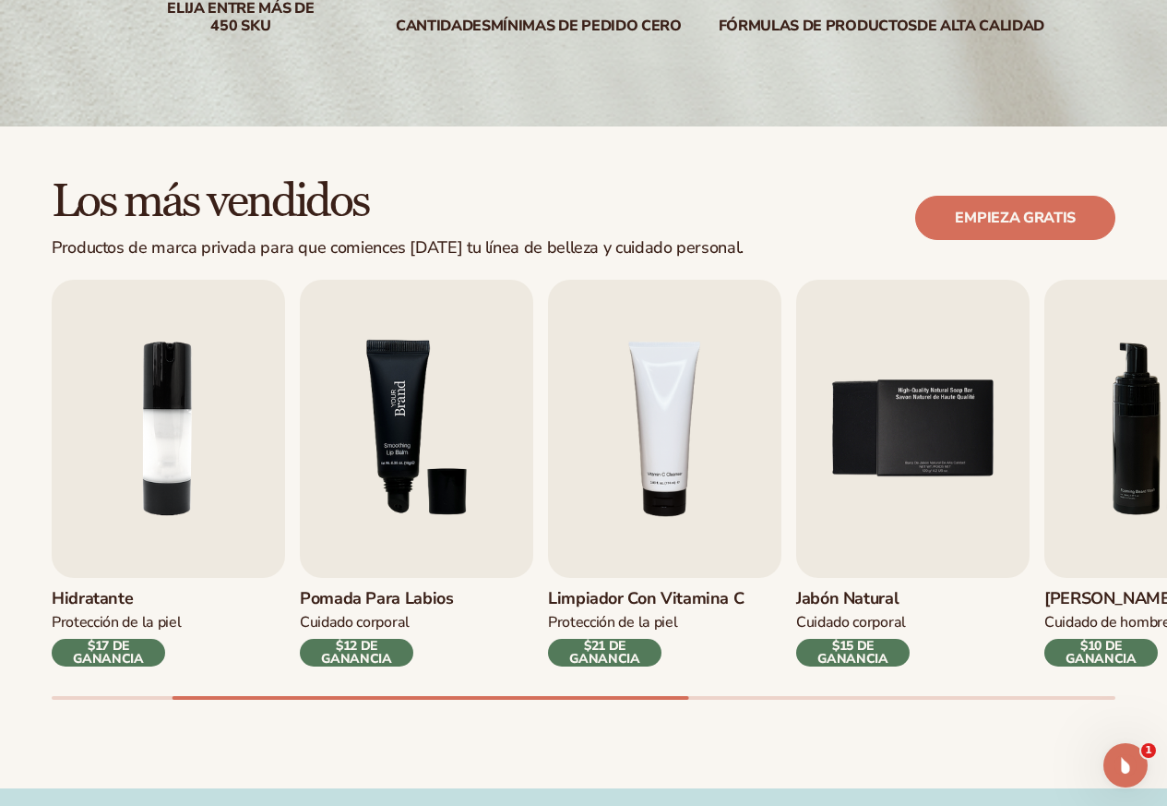
click at [372, 459] on img "3 / 9" at bounding box center [416, 429] width 233 height 298
click at [358, 365] on img "3 / 9" at bounding box center [416, 429] width 233 height 298
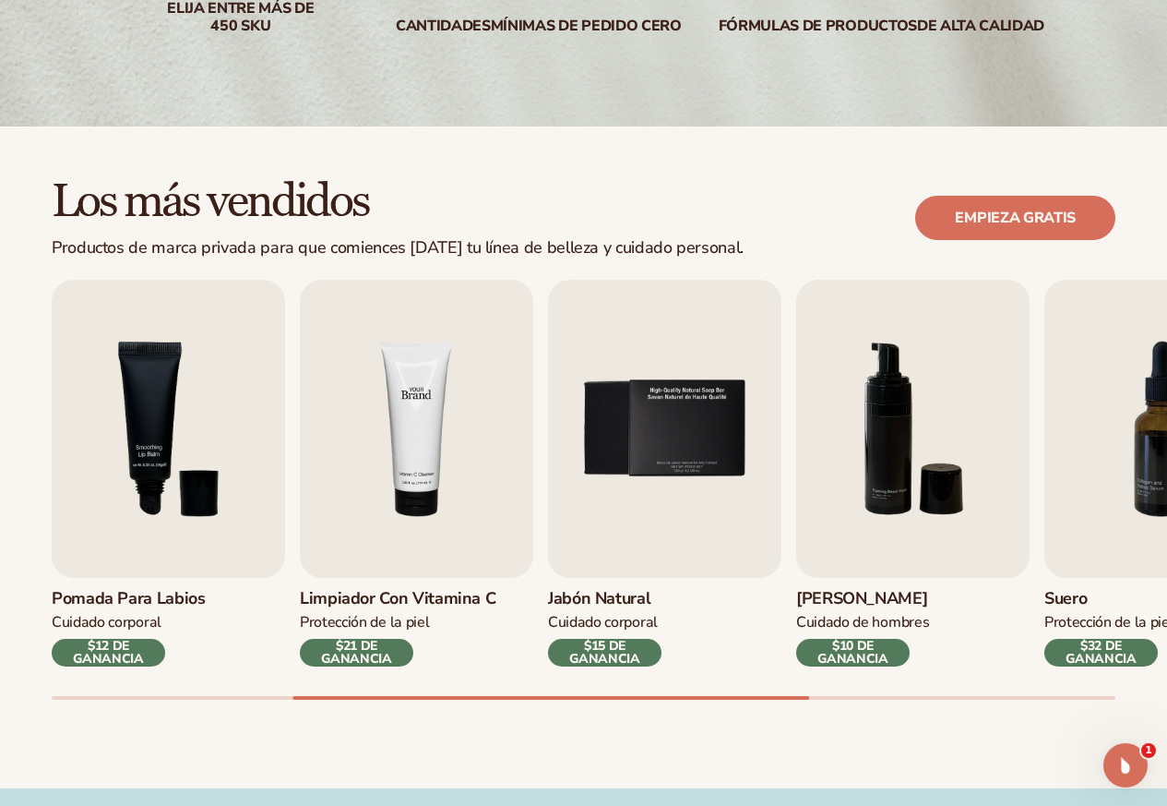
click at [465, 341] on img "4 / 9" at bounding box center [416, 429] width 233 height 298
click at [454, 353] on img "4 / 9" at bounding box center [416, 429] width 233 height 298
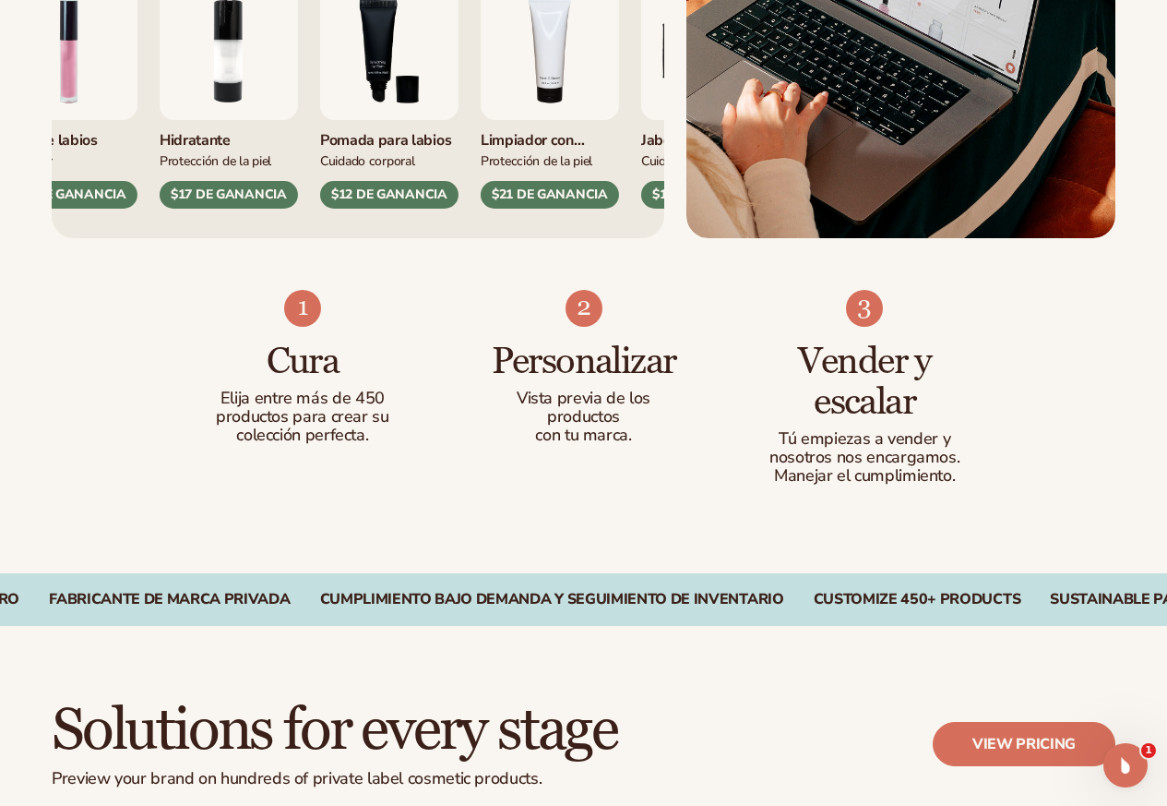
click at [416, 120] on img "3 / 9" at bounding box center [389, 51] width 138 height 138
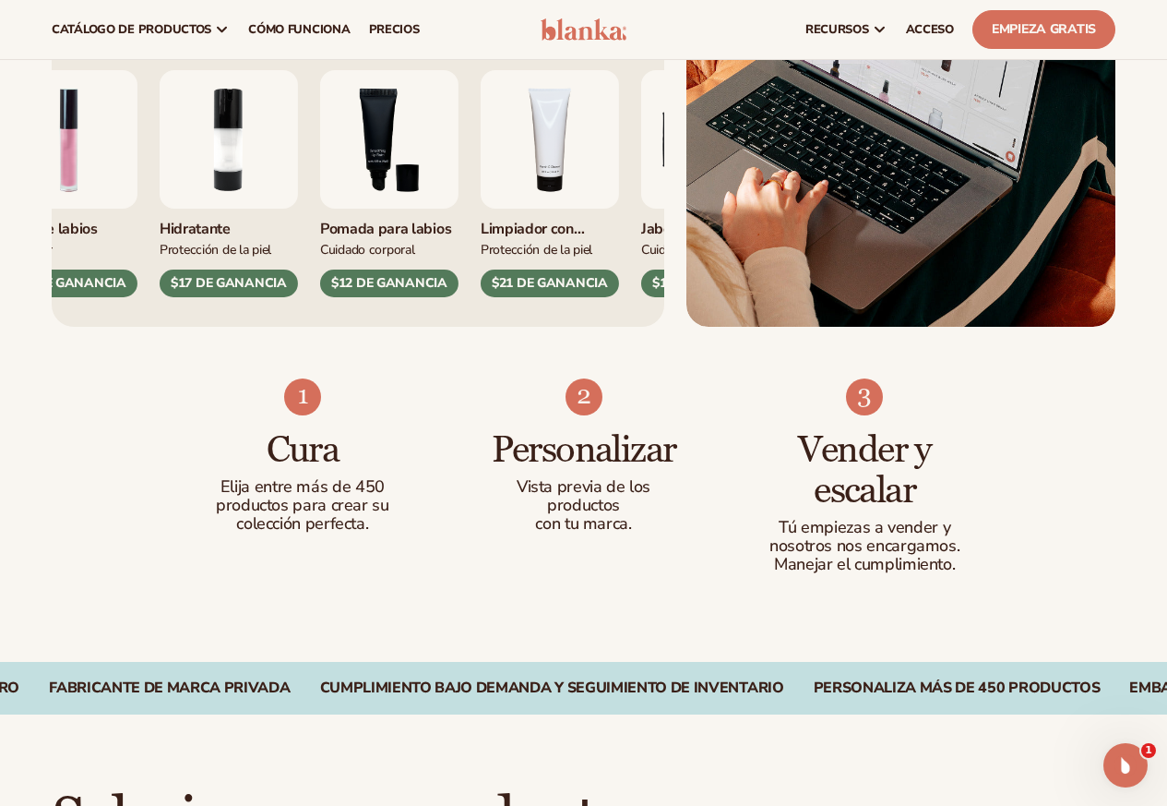
click at [221, 47] on circle at bounding box center [228, 26] width 41 height 41
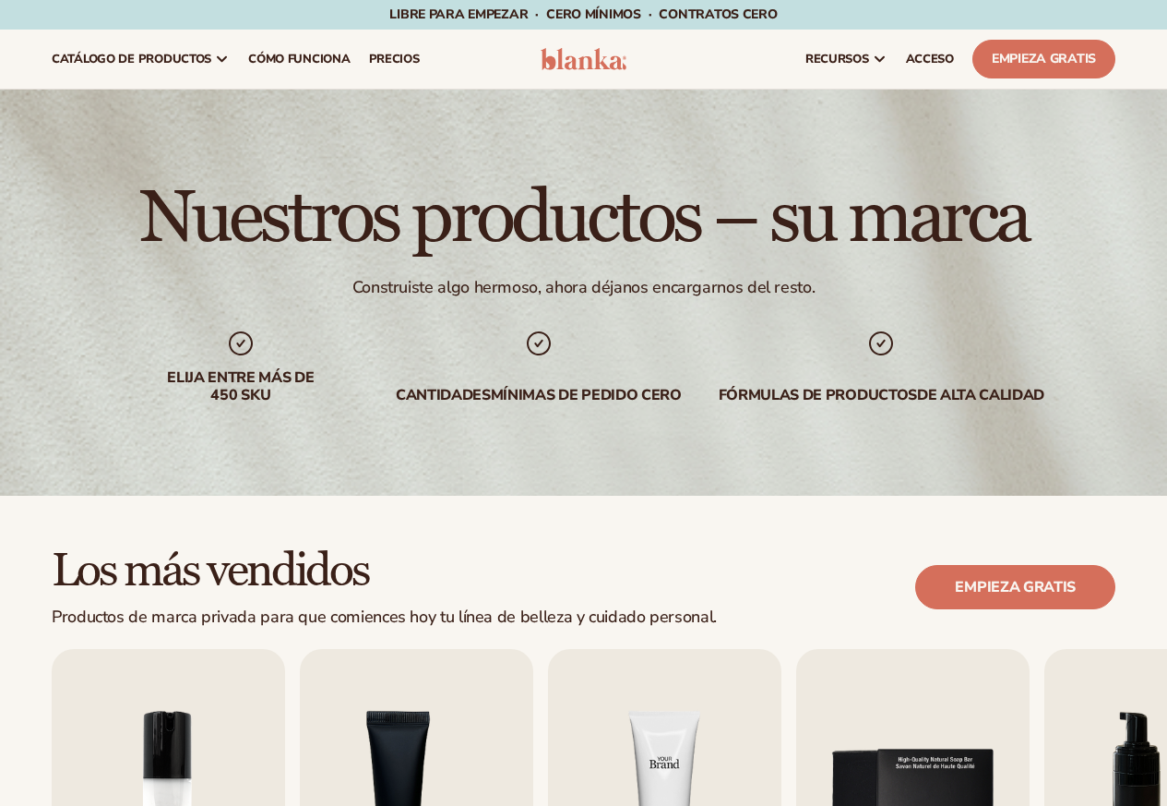
click at [673, 713] on img "4 / 9" at bounding box center [664, 798] width 233 height 298
click at [673, 715] on img "4 / 9" at bounding box center [664, 798] width 233 height 298
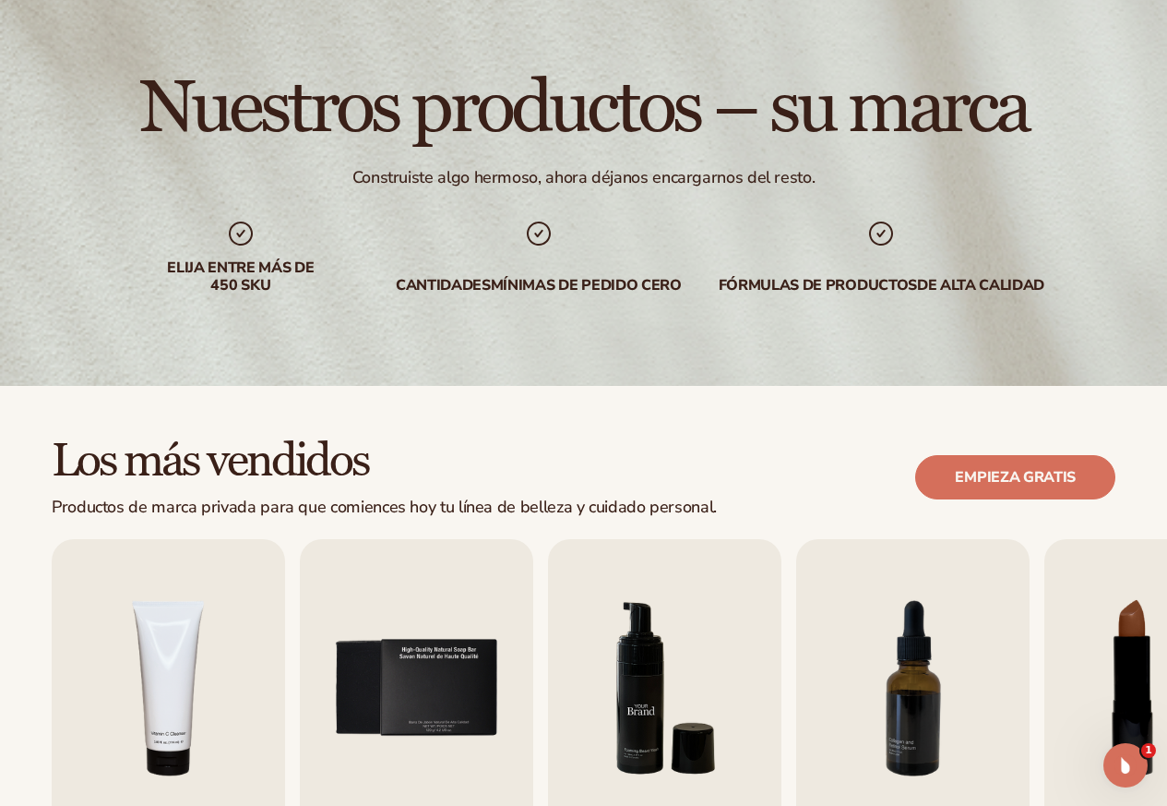
scroll to position [277, 0]
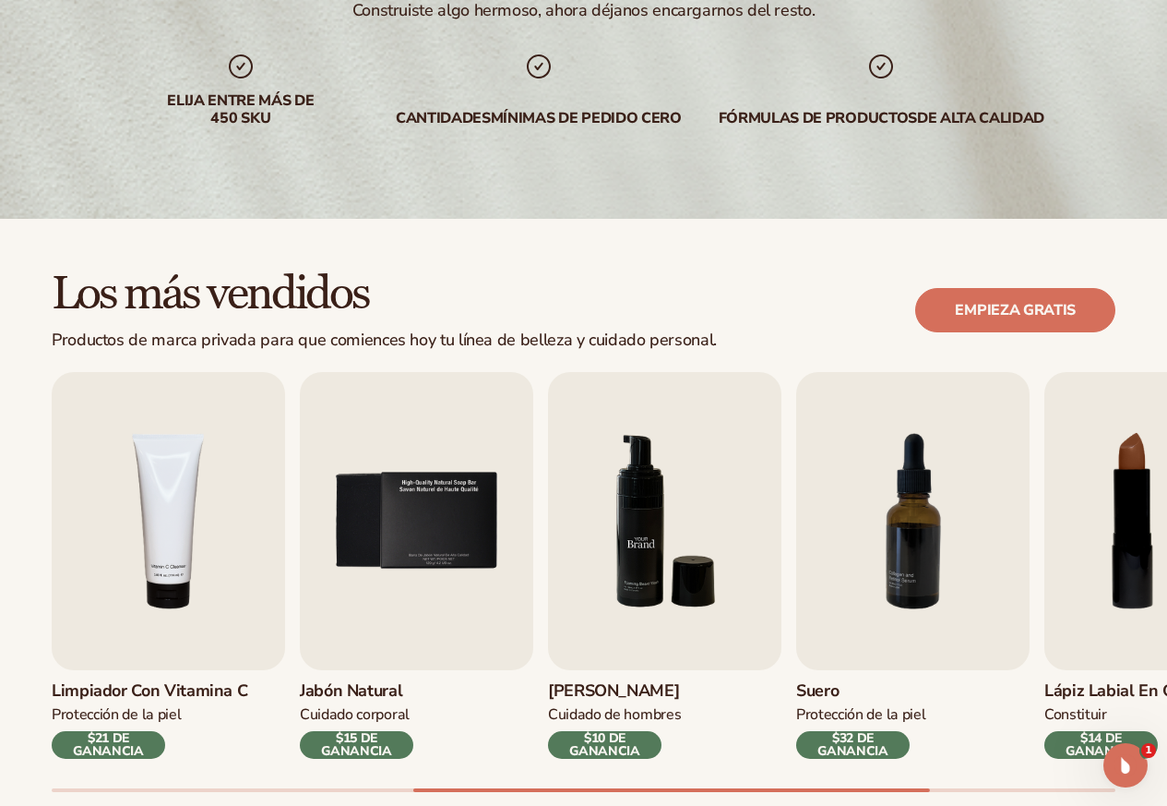
click at [626, 495] on img "6 / 9" at bounding box center [664, 521] width 233 height 298
click at [620, 501] on img "6 / 9" at bounding box center [664, 521] width 233 height 298
click at [929, 557] on img "7 / 9" at bounding box center [912, 521] width 233 height 298
click at [916, 556] on img "7 / 9" at bounding box center [912, 521] width 233 height 298
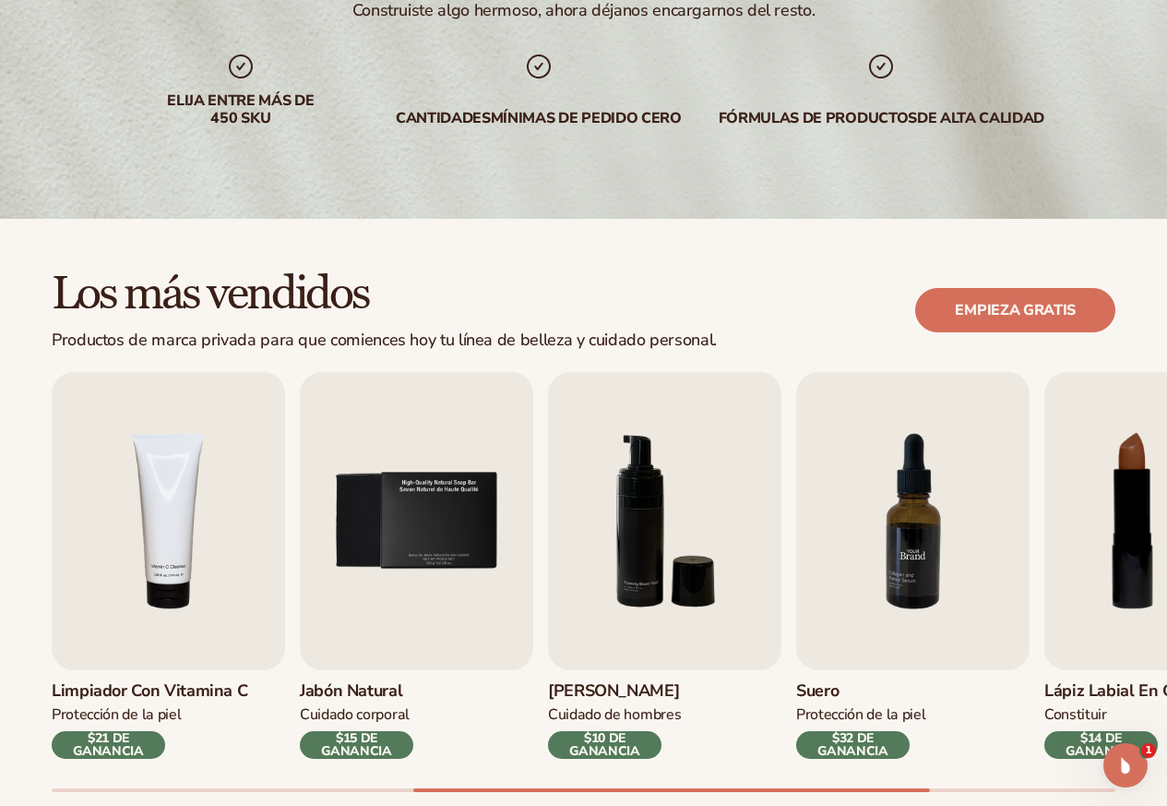
click at [912, 558] on img "7 / 9" at bounding box center [912, 521] width 233 height 298
click at [909, 562] on img "7 / 9" at bounding box center [912, 521] width 233 height 298
